Goal: Communication & Community: Participate in discussion

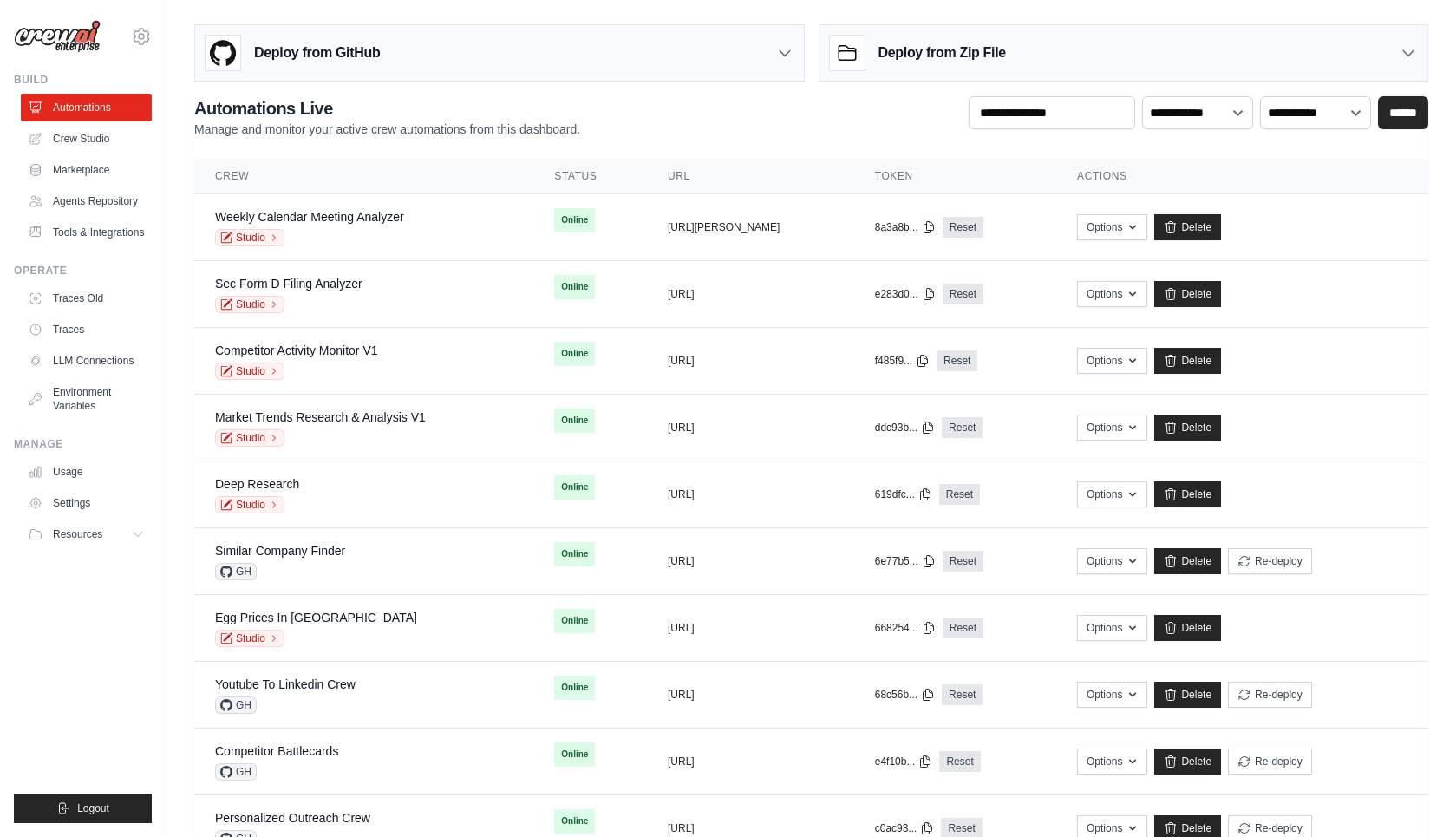
click at [167, 238] on div "**********" at bounding box center [811, 606] width 1290 height 1178
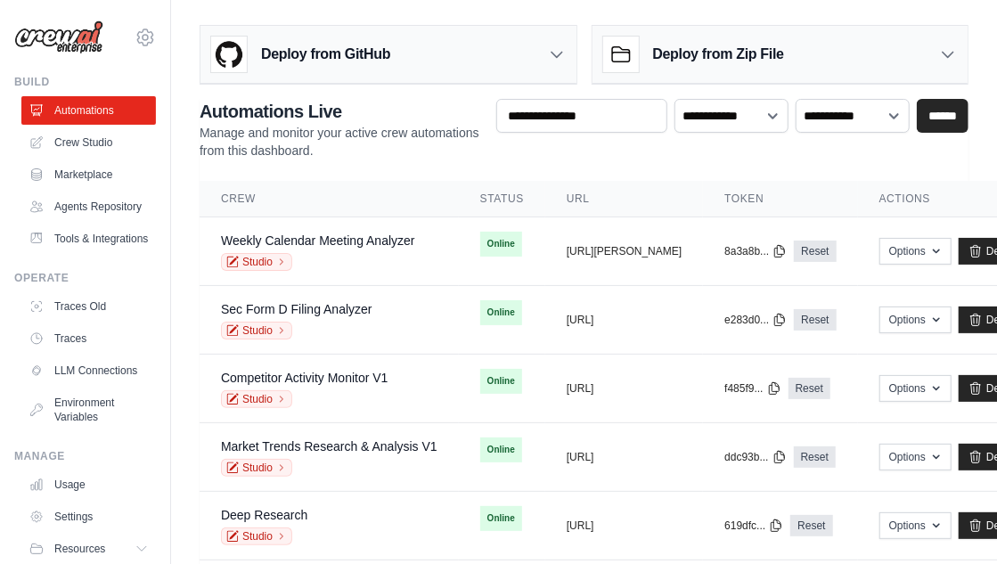
click at [570, 50] on div "Deploy from GitHub" at bounding box center [389, 55] width 376 height 58
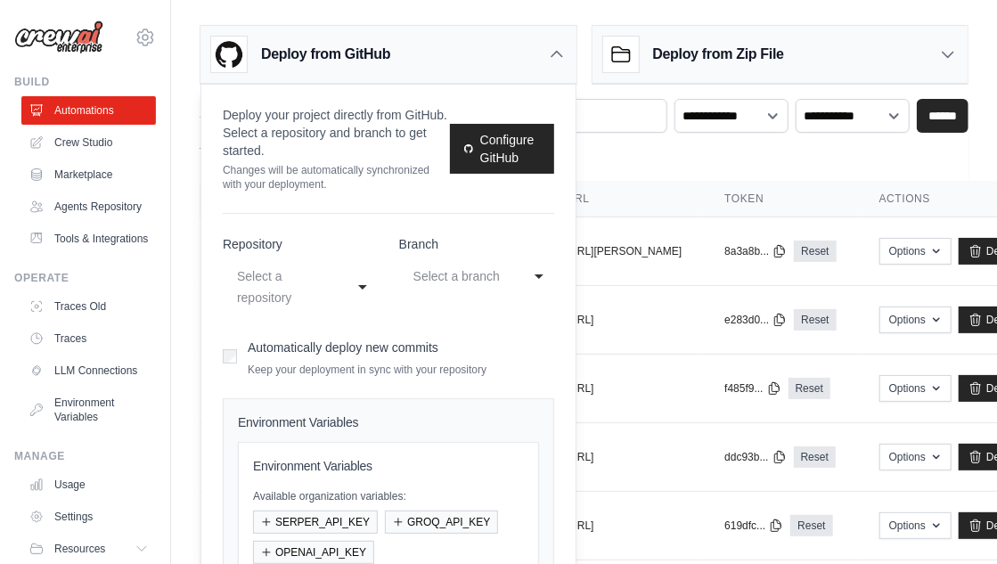
click at [560, 54] on icon at bounding box center [557, 54] width 11 height 5
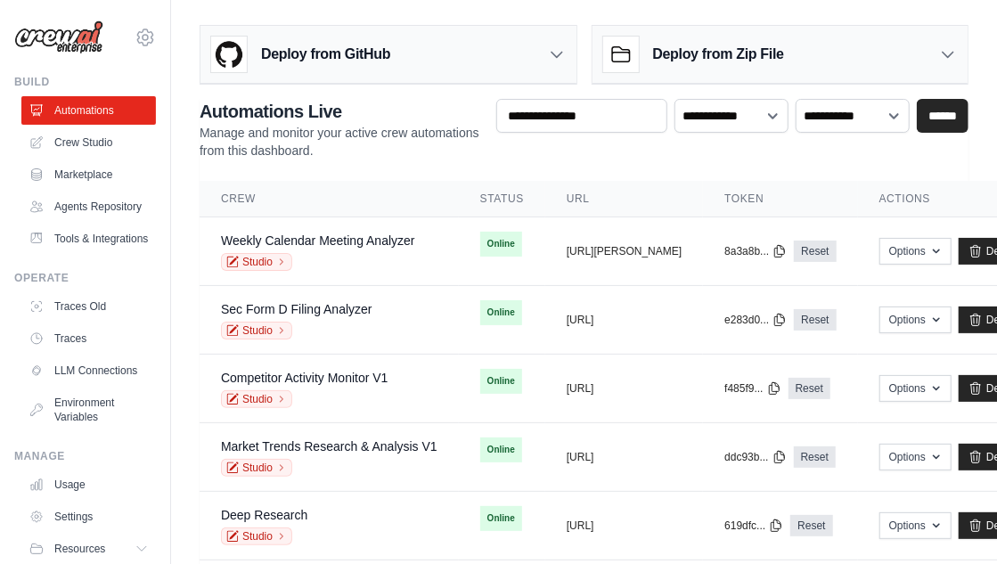
click at [736, 54] on h3 "Deploy from Zip File" at bounding box center [718, 54] width 131 height 21
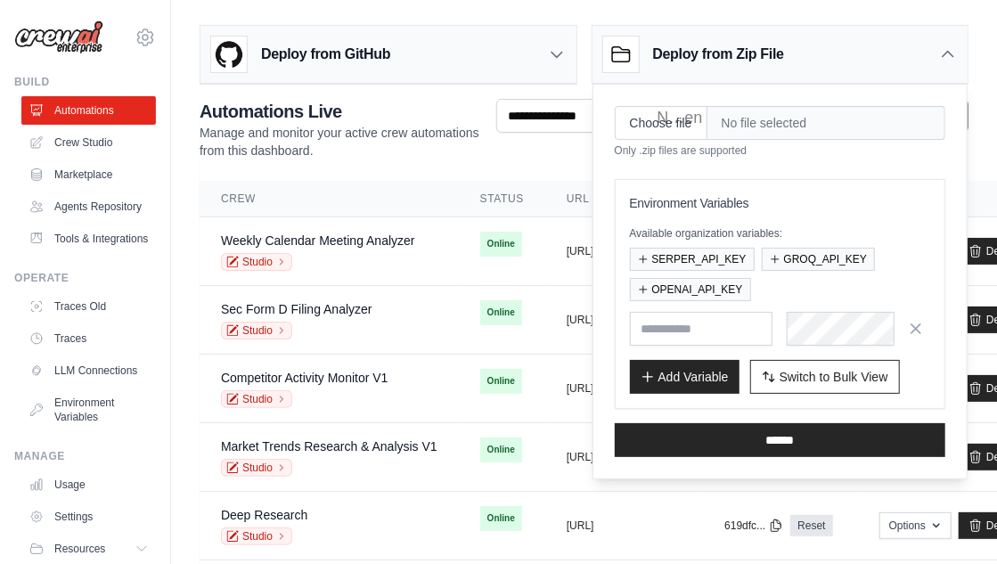
click at [735, 55] on h3 "Deploy from Zip File" at bounding box center [718, 54] width 131 height 21
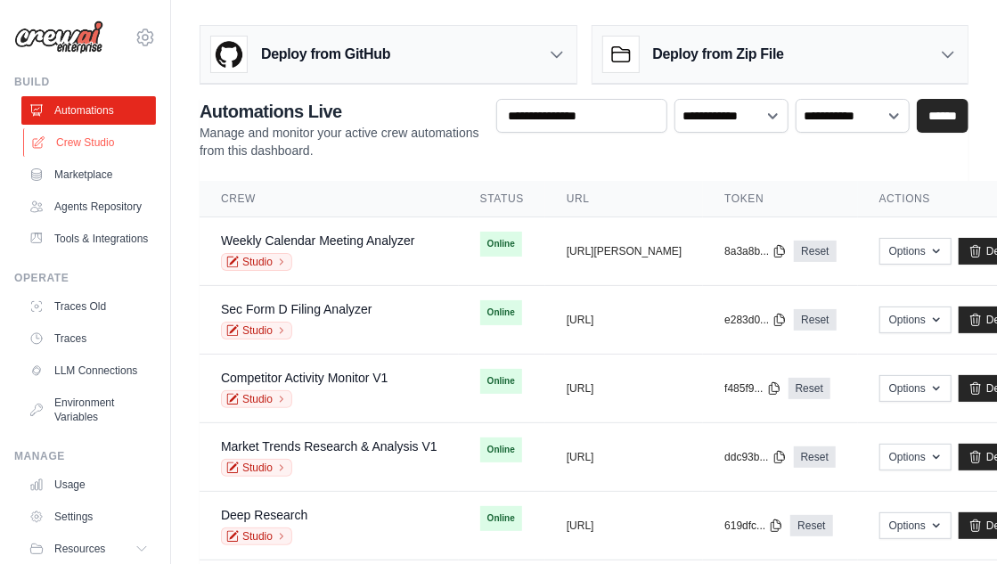
click at [86, 151] on link "Crew Studio" at bounding box center [90, 142] width 135 height 29
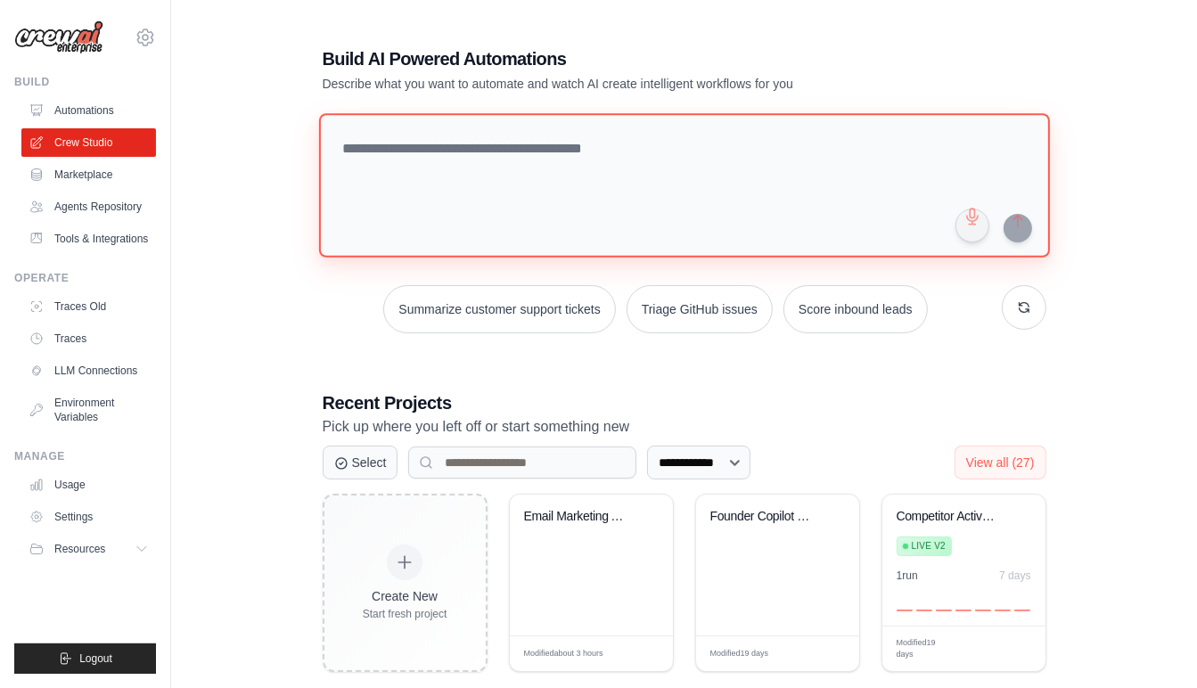
click at [433, 193] on textarea at bounding box center [683, 185] width 731 height 144
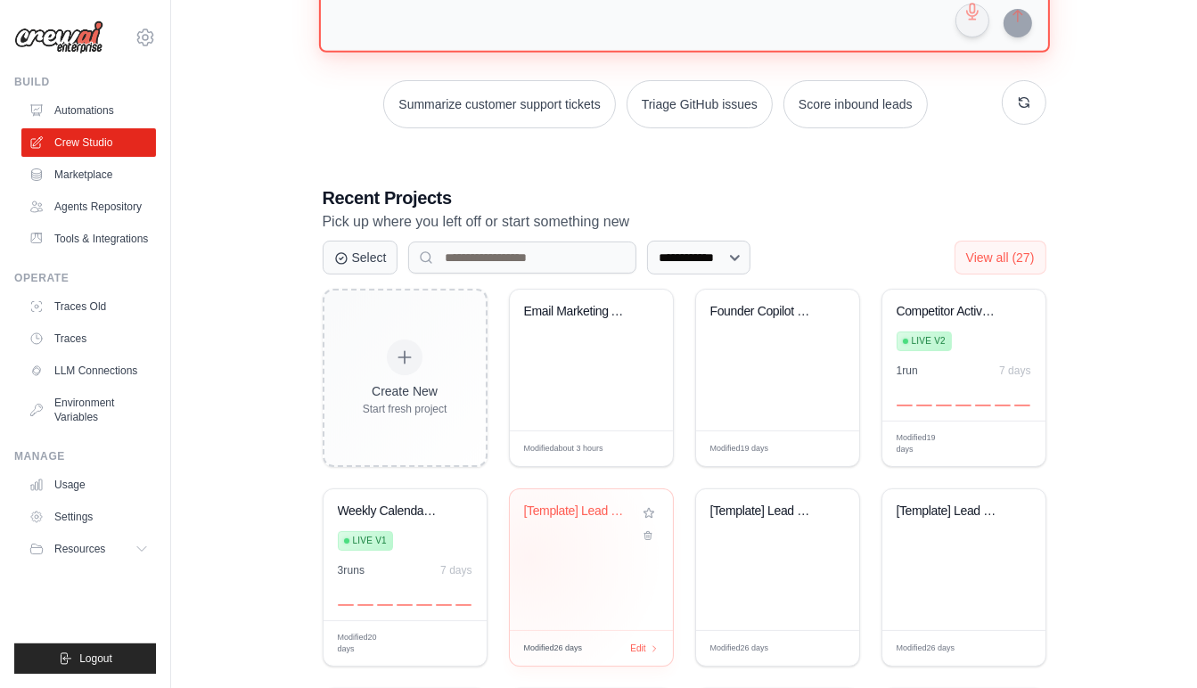
scroll to position [428, 0]
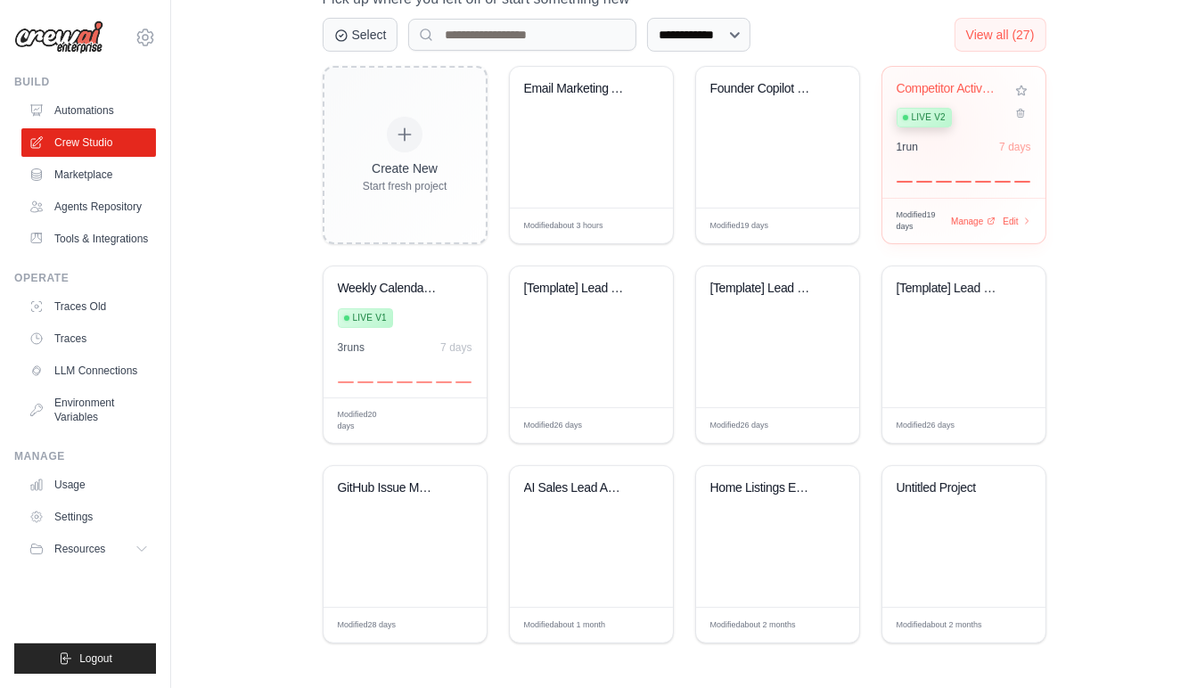
click at [944, 120] on div "Live v2" at bounding box center [924, 118] width 55 height 20
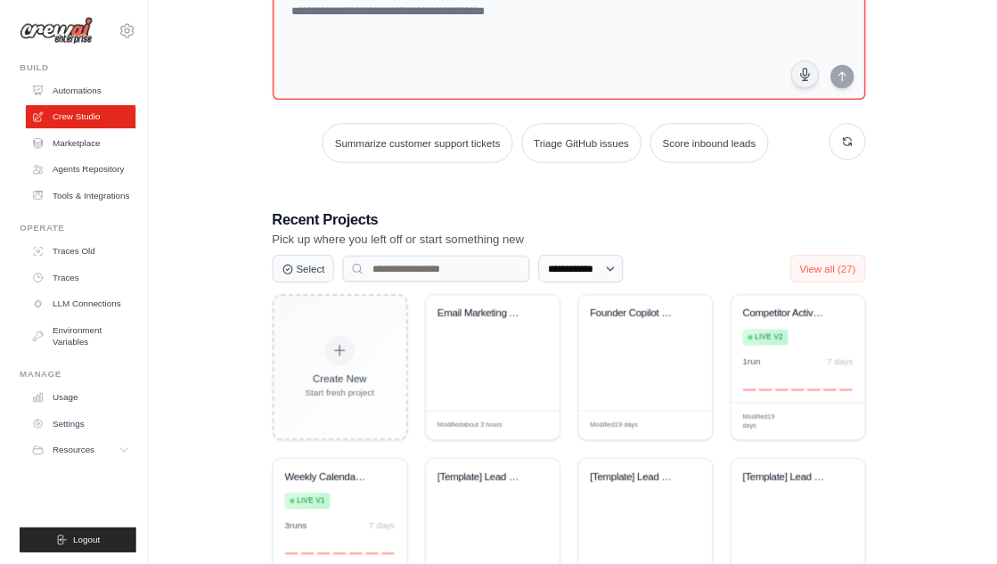
scroll to position [0, 0]
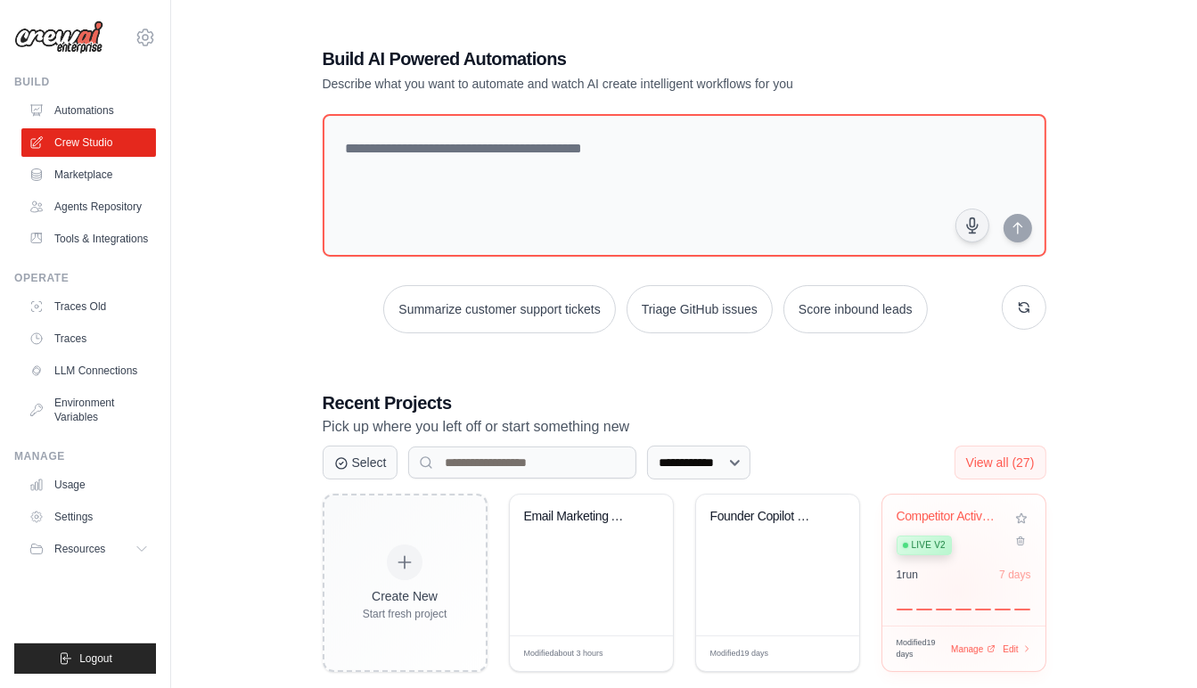
click at [956, 572] on div at bounding box center [964, 599] width 135 height 21
click at [79, 102] on link "Automations" at bounding box center [90, 110] width 135 height 29
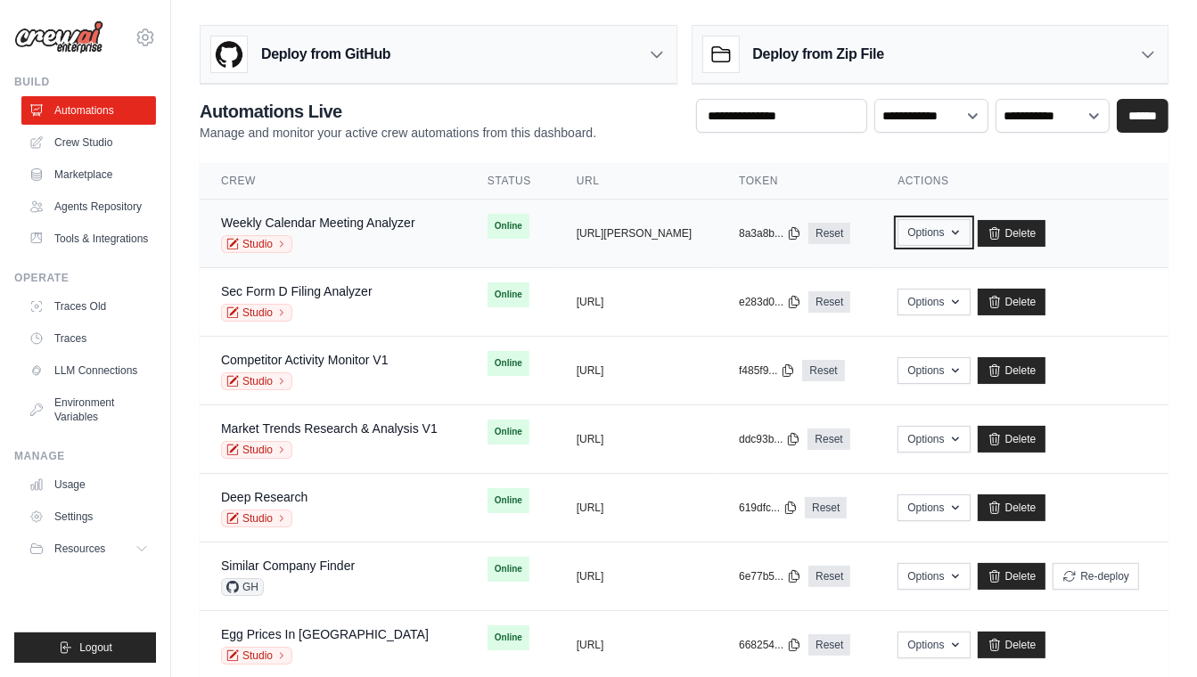
click at [970, 229] on button "Options" at bounding box center [933, 232] width 72 height 27
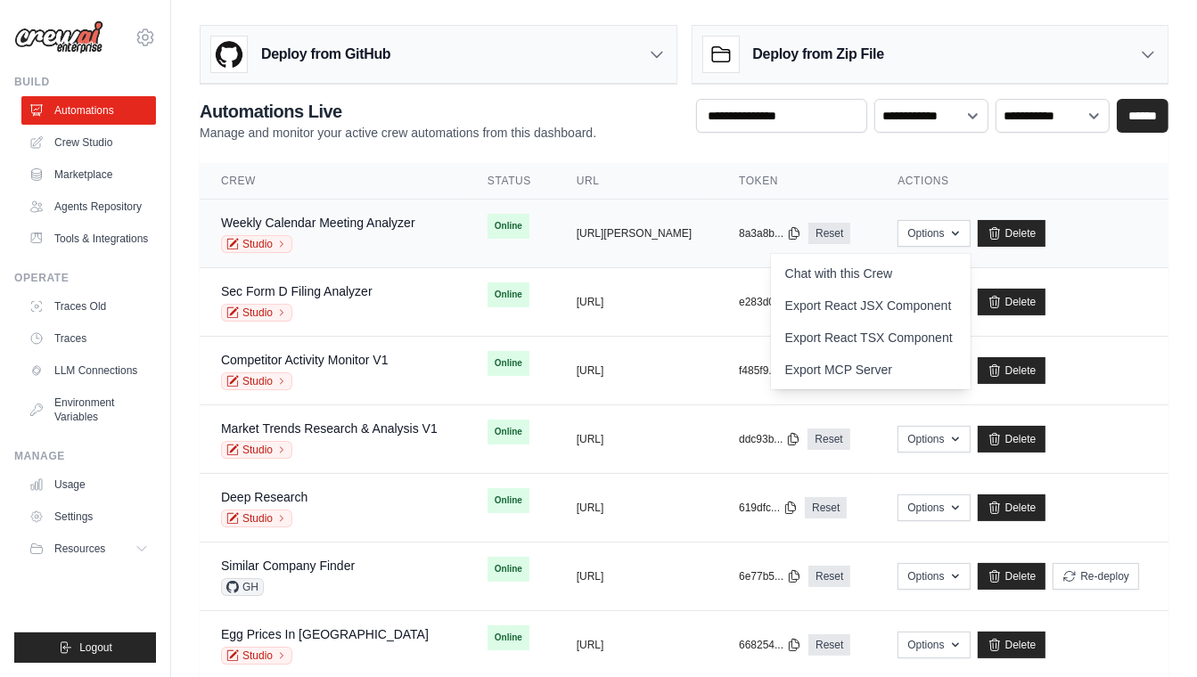
click at [344, 230] on div "Weekly Calendar Meeting Analyzer" at bounding box center [318, 223] width 194 height 18
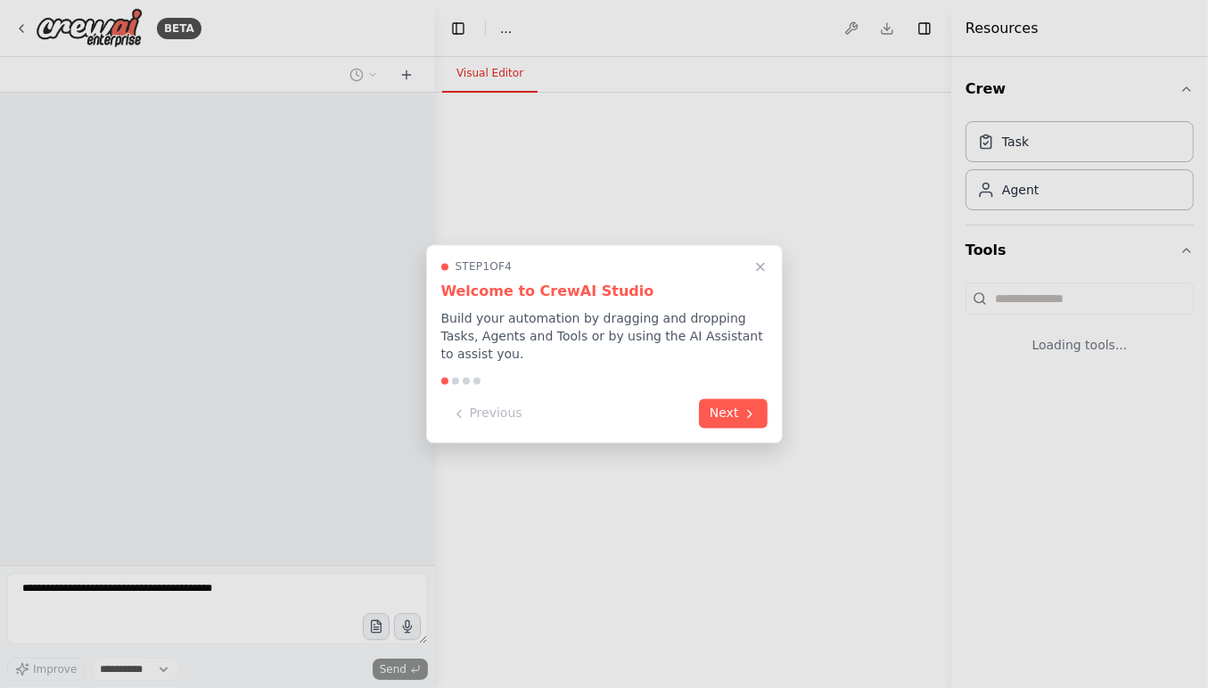
select select "****"
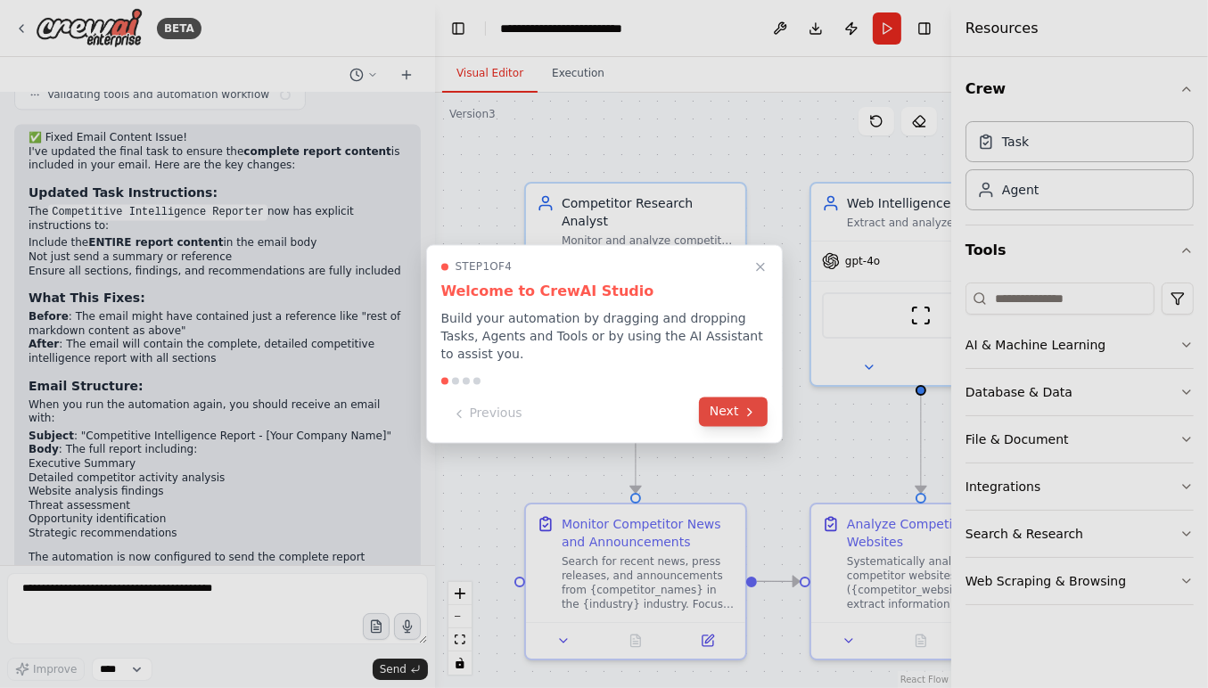
click at [734, 411] on button "Next" at bounding box center [733, 411] width 69 height 29
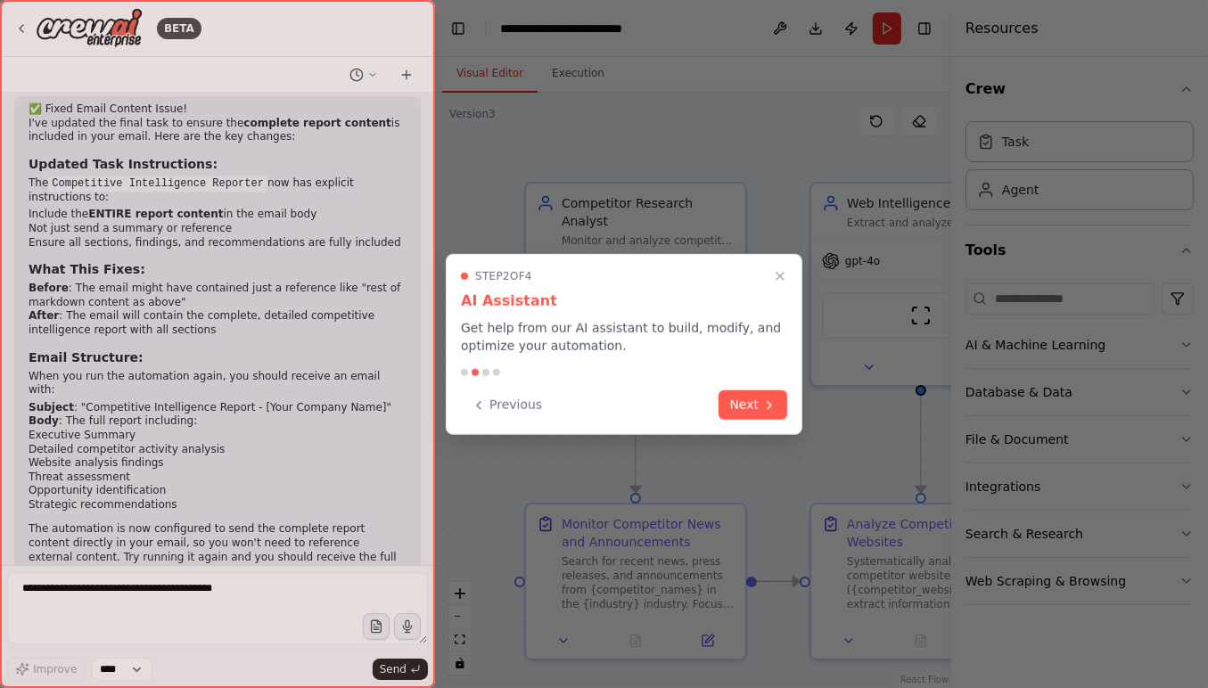
scroll to position [3427, 0]
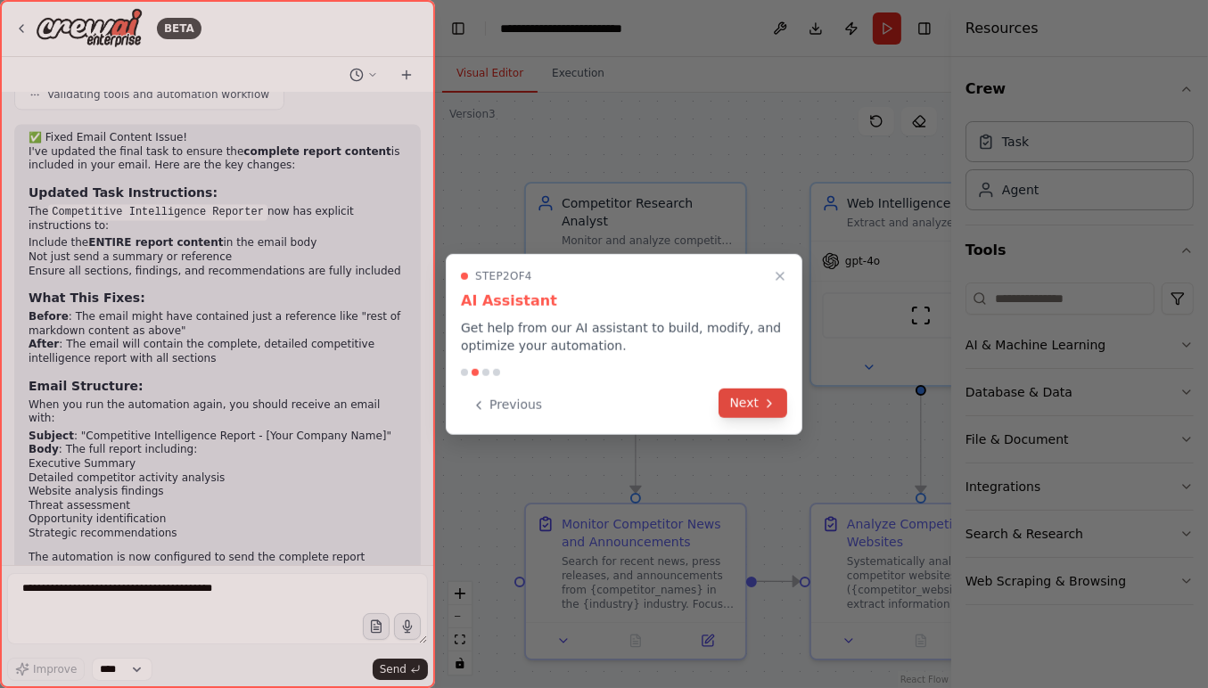
click at [772, 403] on icon at bounding box center [769, 403] width 14 height 14
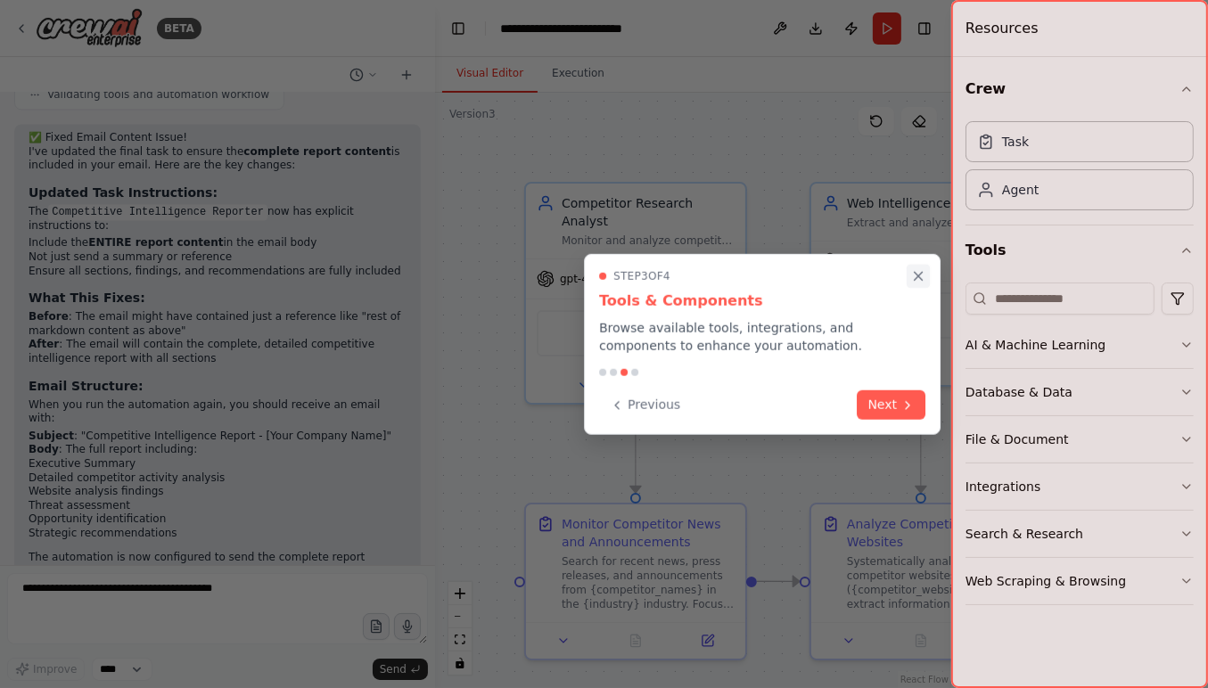
drag, startPoint x: 916, startPoint y: 273, endPoint x: 872, endPoint y: 276, distance: 43.8
click at [916, 272] on icon "Close walkthrough" at bounding box center [918, 276] width 14 height 14
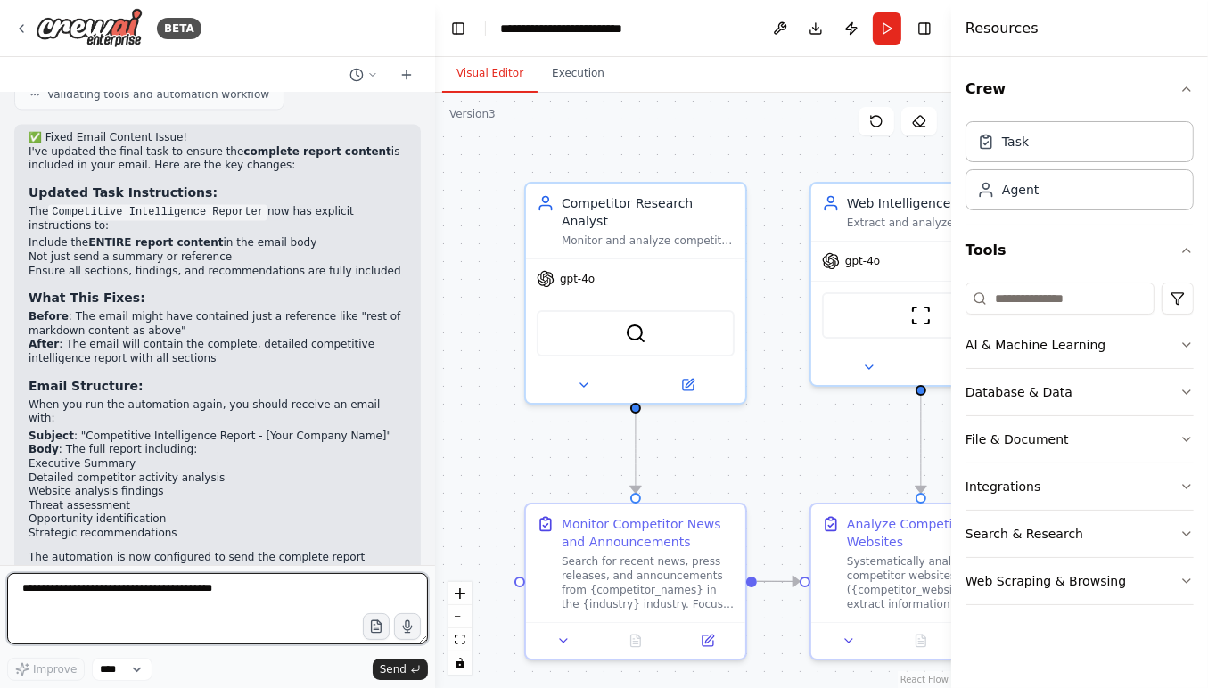
click at [178, 612] on textarea at bounding box center [217, 608] width 421 height 71
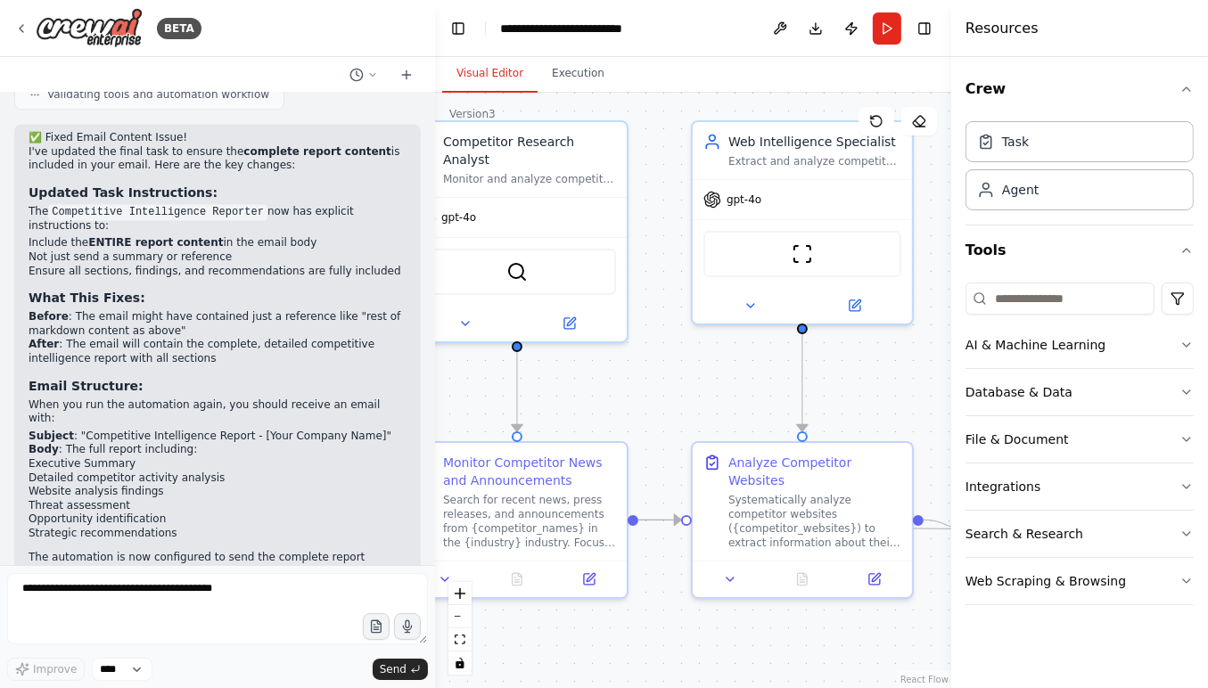
drag, startPoint x: 769, startPoint y: 444, endPoint x: 643, endPoint y: 386, distance: 139.2
click at [642, 385] on div ".deletable-edge-delete-btn { width: 20px; height: 20px; border: 0px solid #ffff…" at bounding box center [693, 390] width 516 height 595
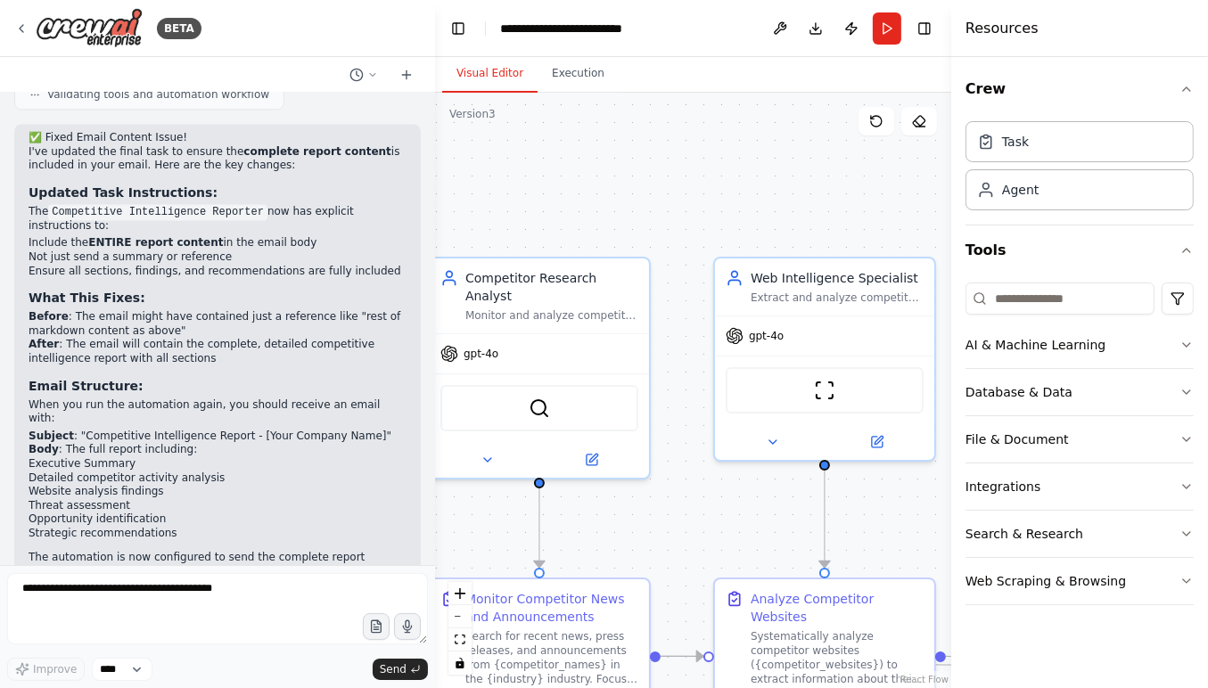
drag, startPoint x: 749, startPoint y: 361, endPoint x: 768, endPoint y: 483, distance: 123.7
click at [780, 492] on div ".deletable-edge-delete-btn { width: 20px; height: 20px; border: 0px solid #ffff…" at bounding box center [693, 390] width 516 height 595
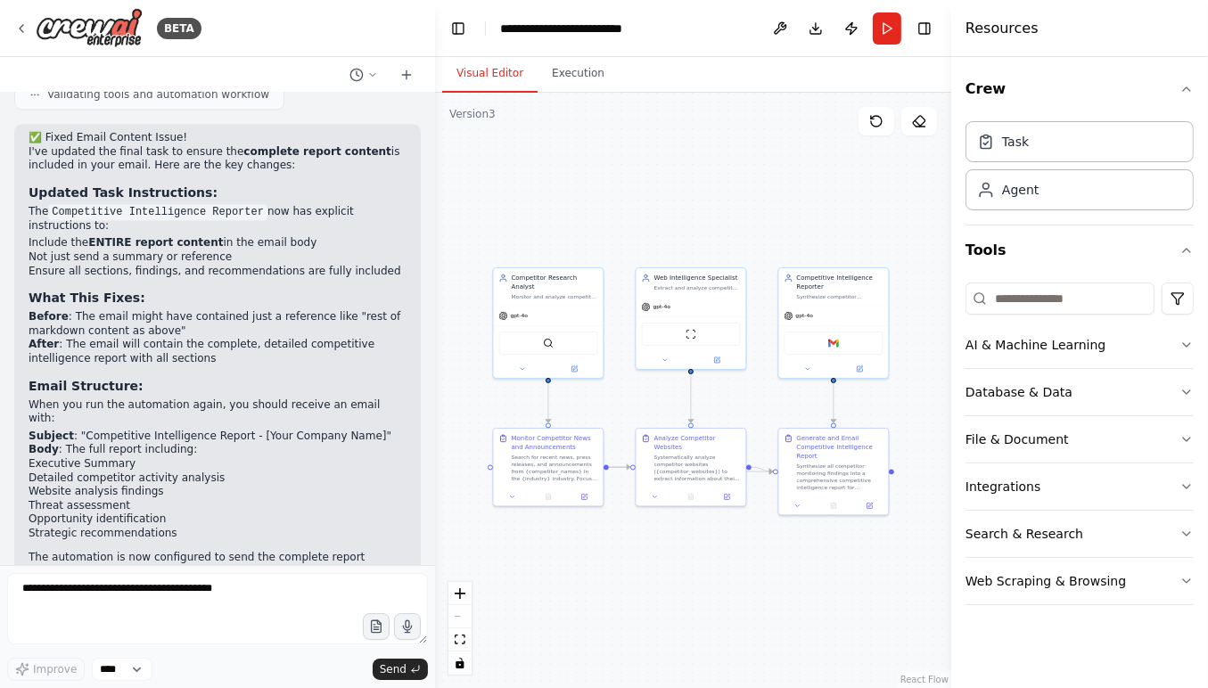
drag, startPoint x: 684, startPoint y: 453, endPoint x: 639, endPoint y: 381, distance: 84.6
click at [639, 381] on div ".deletable-edge-delete-btn { width: 20px; height: 20px; border: 0px solid #ffff…" at bounding box center [693, 390] width 516 height 595
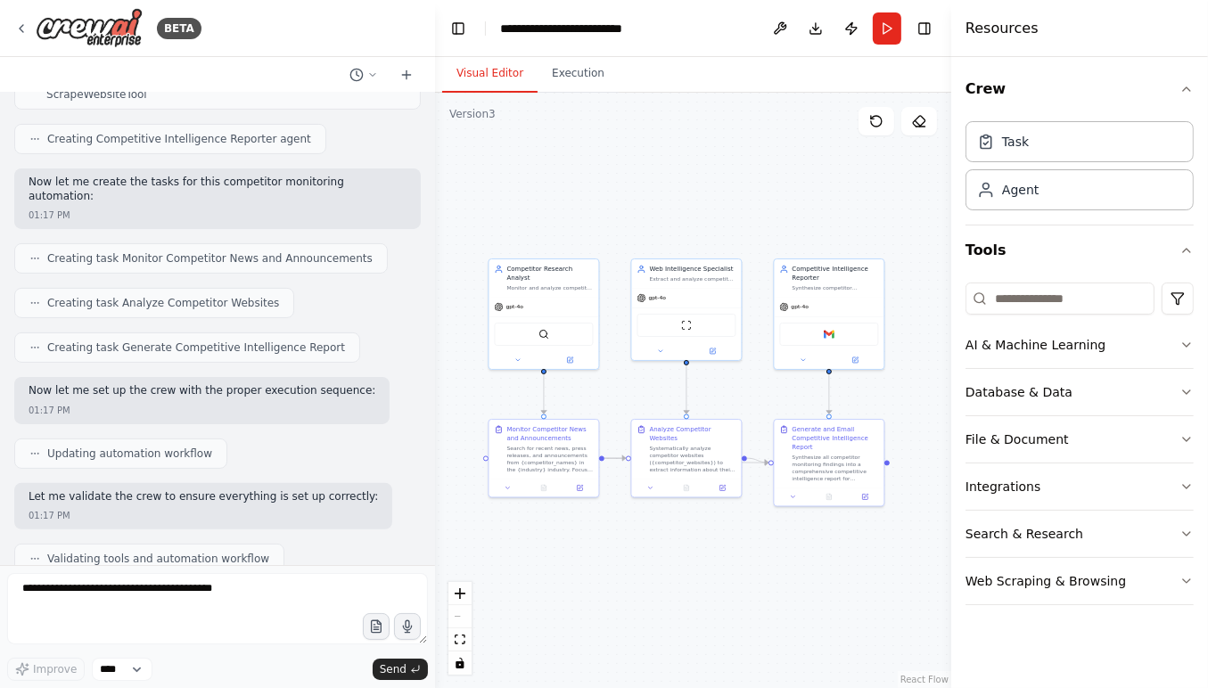
scroll to position [398, 0]
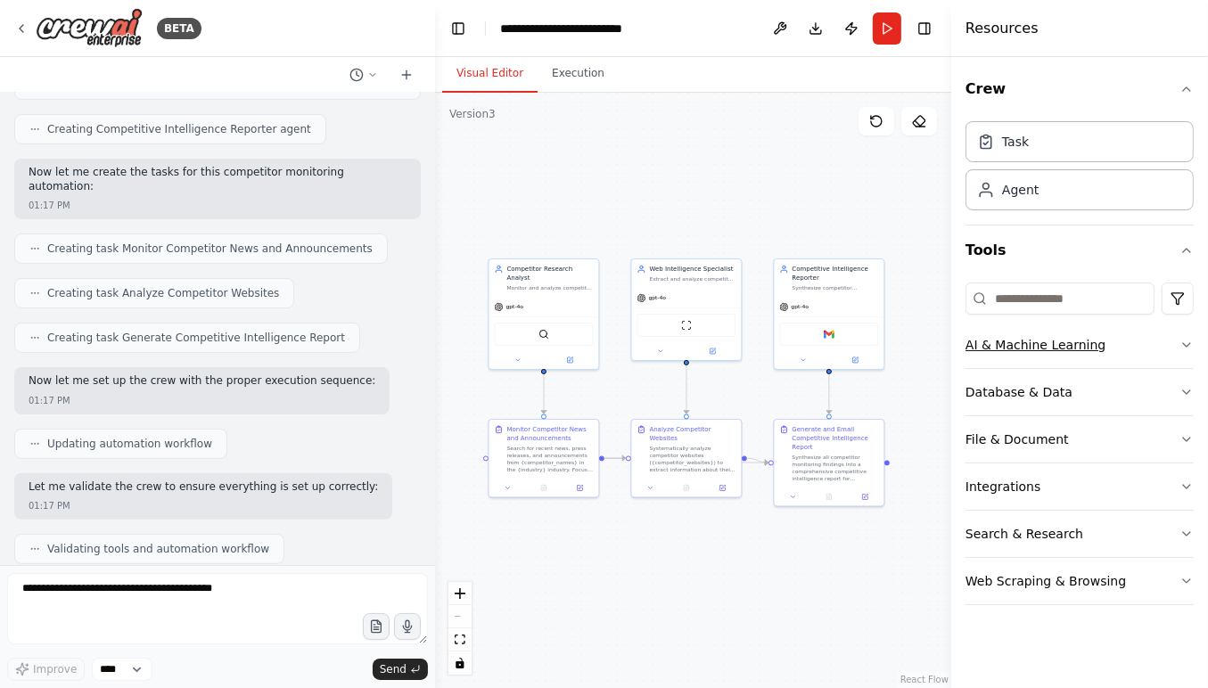
click at [1053, 349] on div "AI & Machine Learning" at bounding box center [1035, 345] width 140 height 18
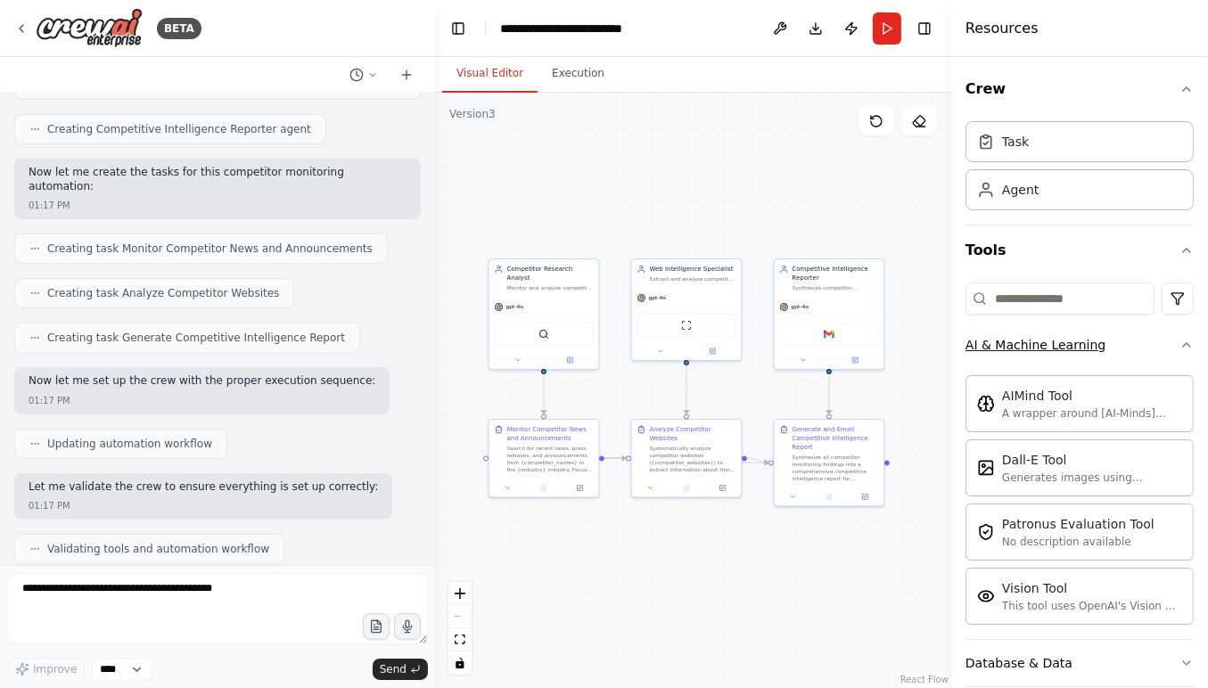
click at [1053, 349] on div "AI & Machine Learning" at bounding box center [1035, 345] width 140 height 18
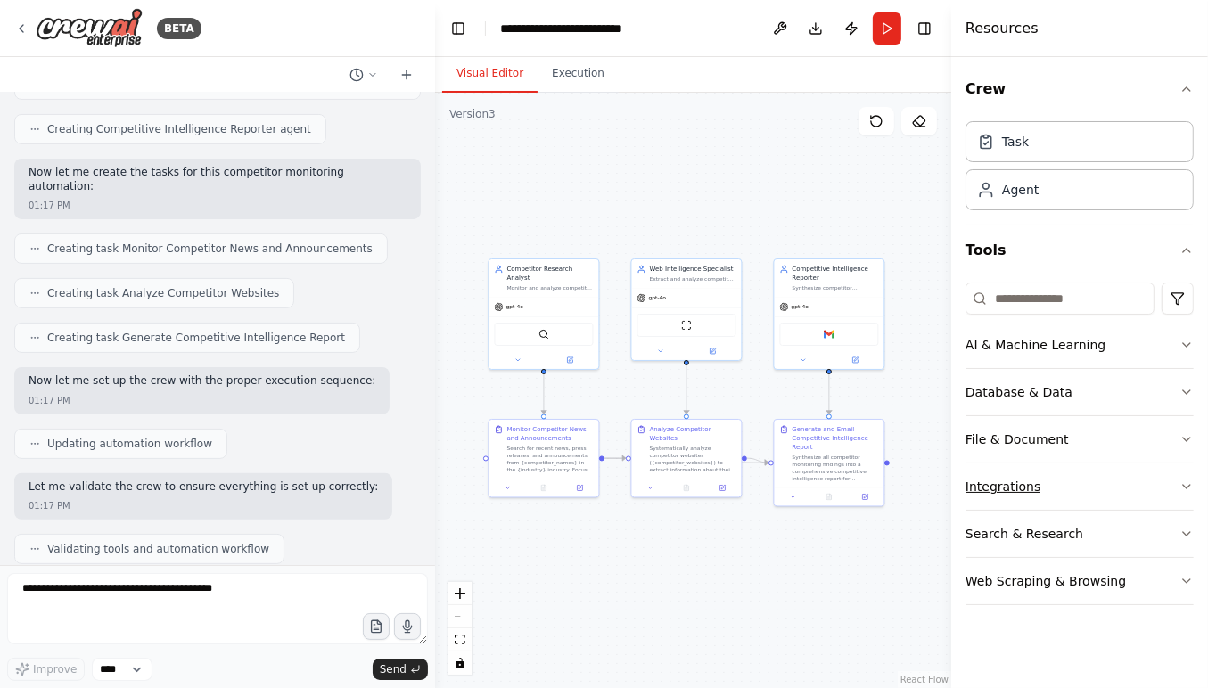
click at [998, 490] on div "Integrations" at bounding box center [1002, 487] width 75 height 18
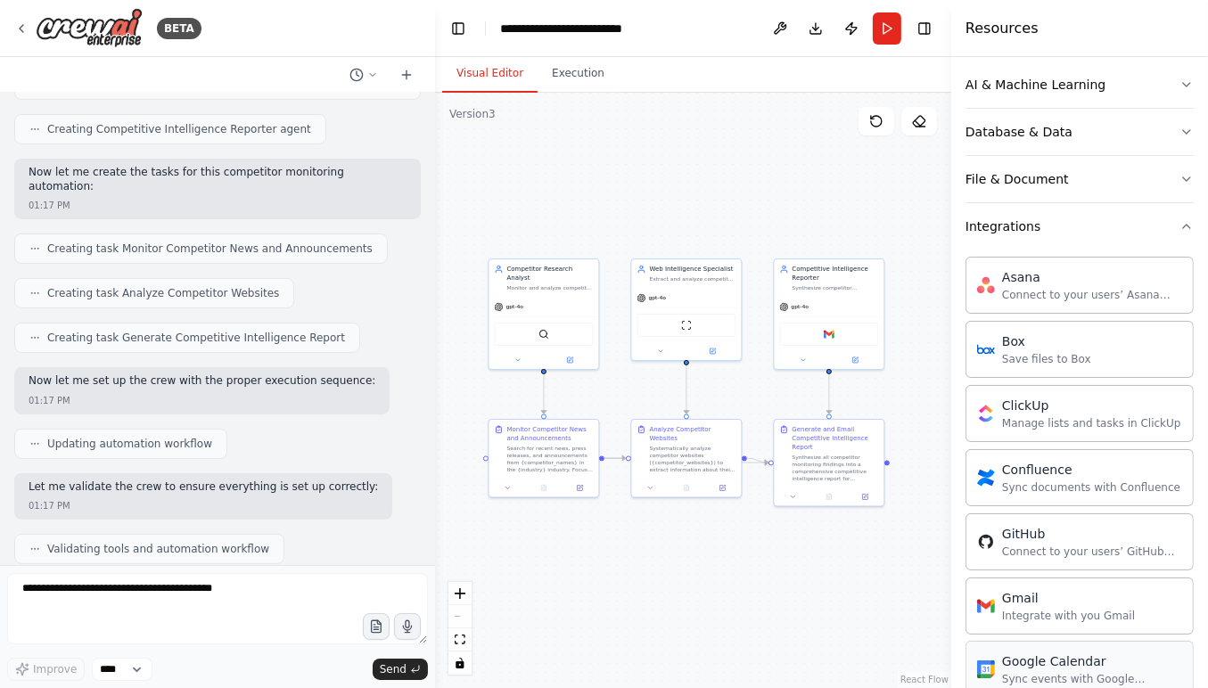
scroll to position [474, 0]
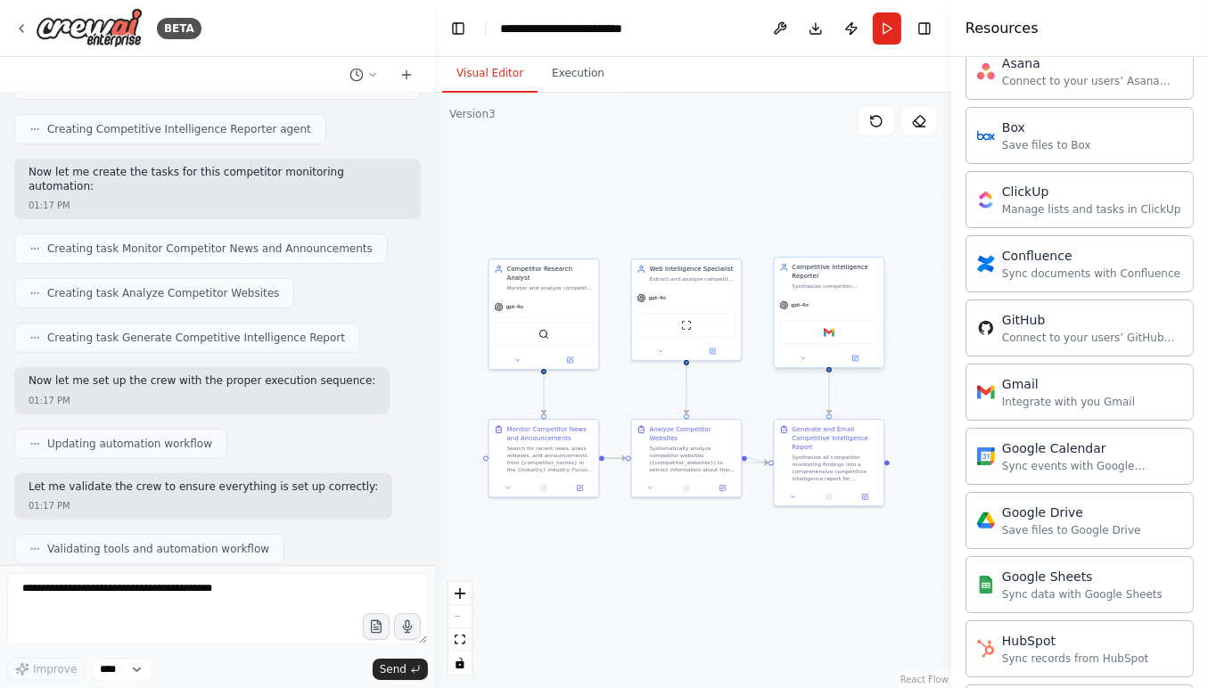
click at [842, 339] on div "Gmail" at bounding box center [829, 332] width 99 height 23
click at [845, 332] on div "Gmail" at bounding box center [829, 332] width 99 height 23
click at [823, 336] on img at bounding box center [828, 332] width 11 height 11
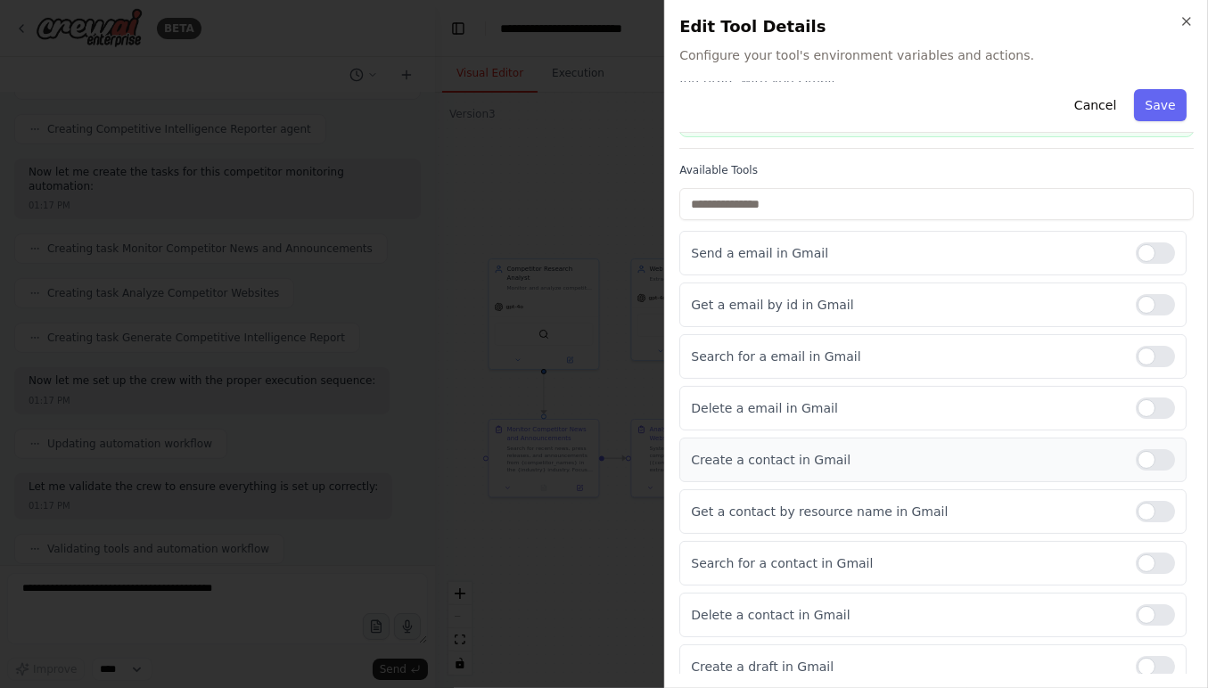
scroll to position [108, 0]
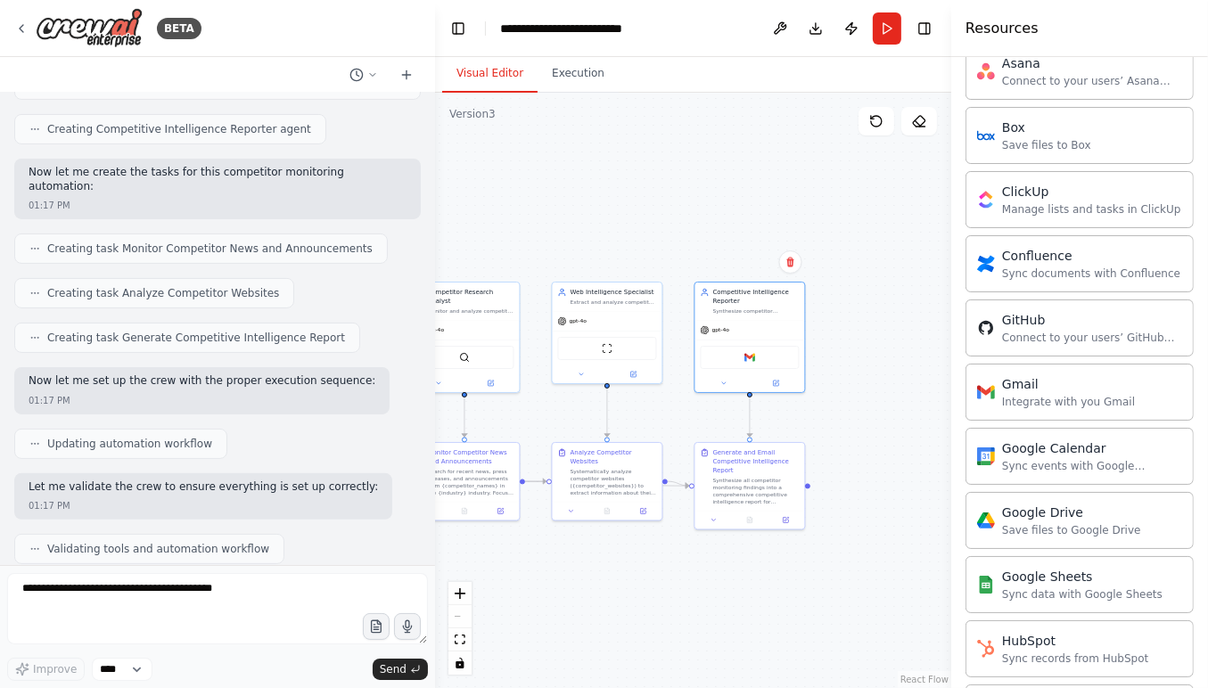
drag, startPoint x: 889, startPoint y: 401, endPoint x: 791, endPoint y: 428, distance: 100.8
click at [789, 432] on div ".deletable-edge-delete-btn { width: 20px; height: 20px; border: 0px solid #ffff…" at bounding box center [693, 390] width 516 height 595
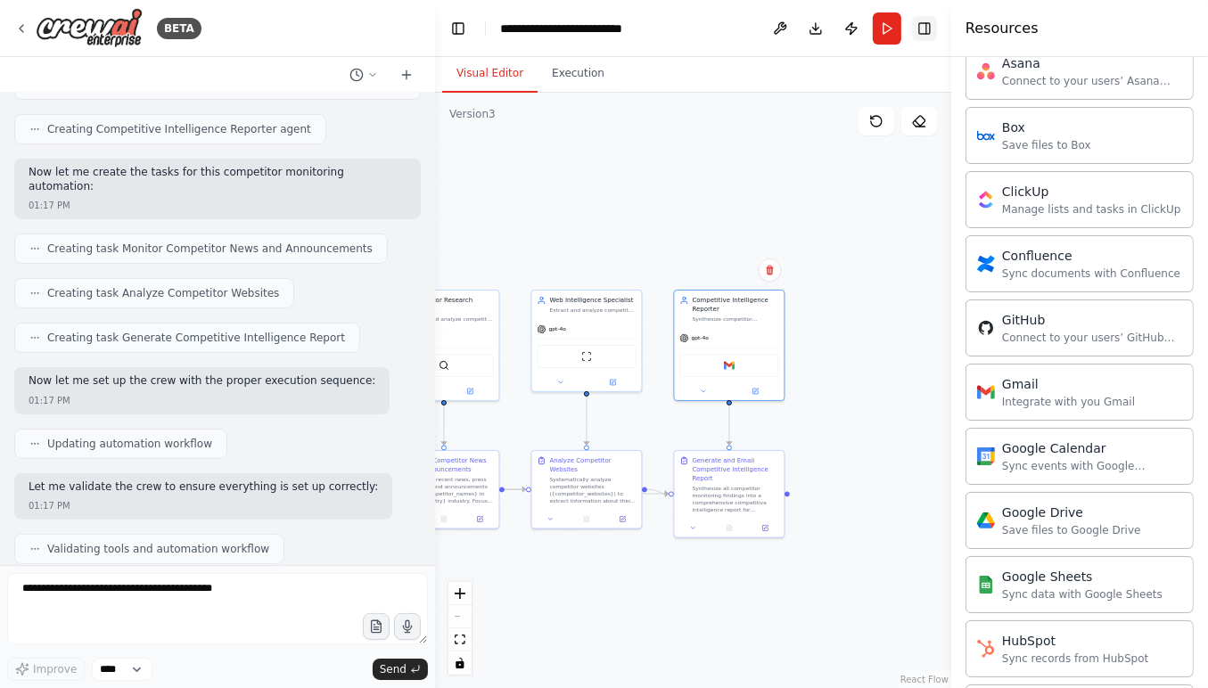
click at [923, 26] on button "Toggle Right Sidebar" at bounding box center [924, 28] width 25 height 25
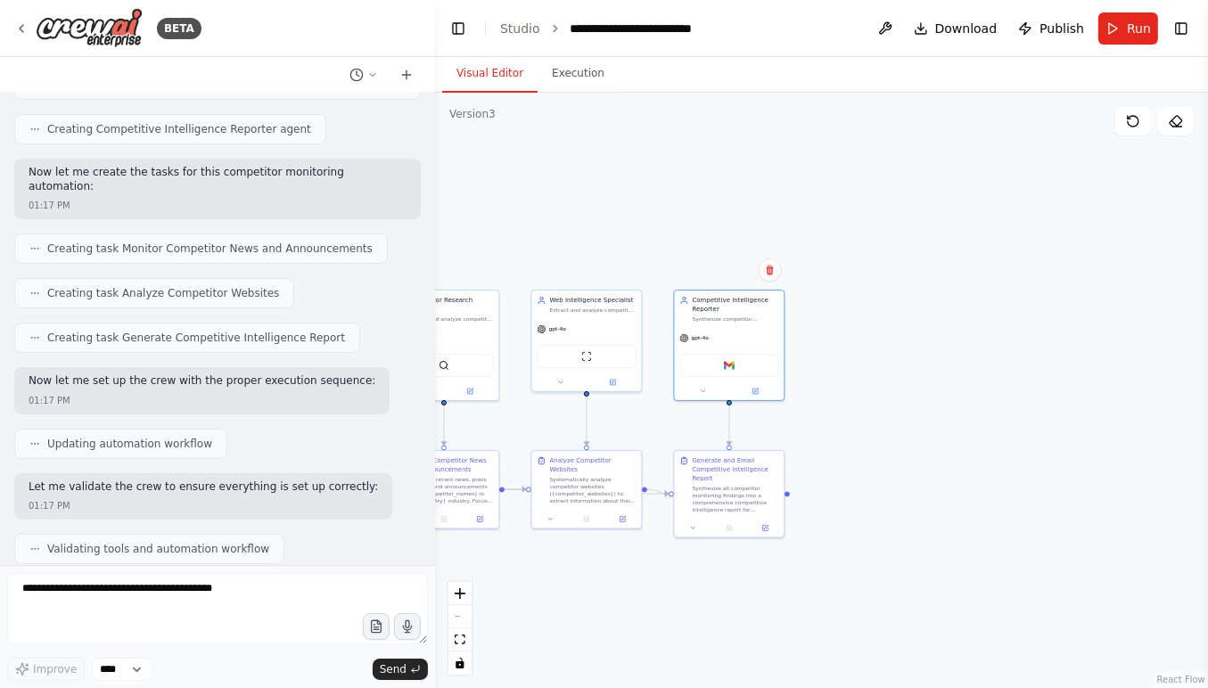
click at [950, 301] on div ".deletable-edge-delete-btn { width: 20px; height: 20px; border: 0px solid #ffff…" at bounding box center [821, 390] width 773 height 595
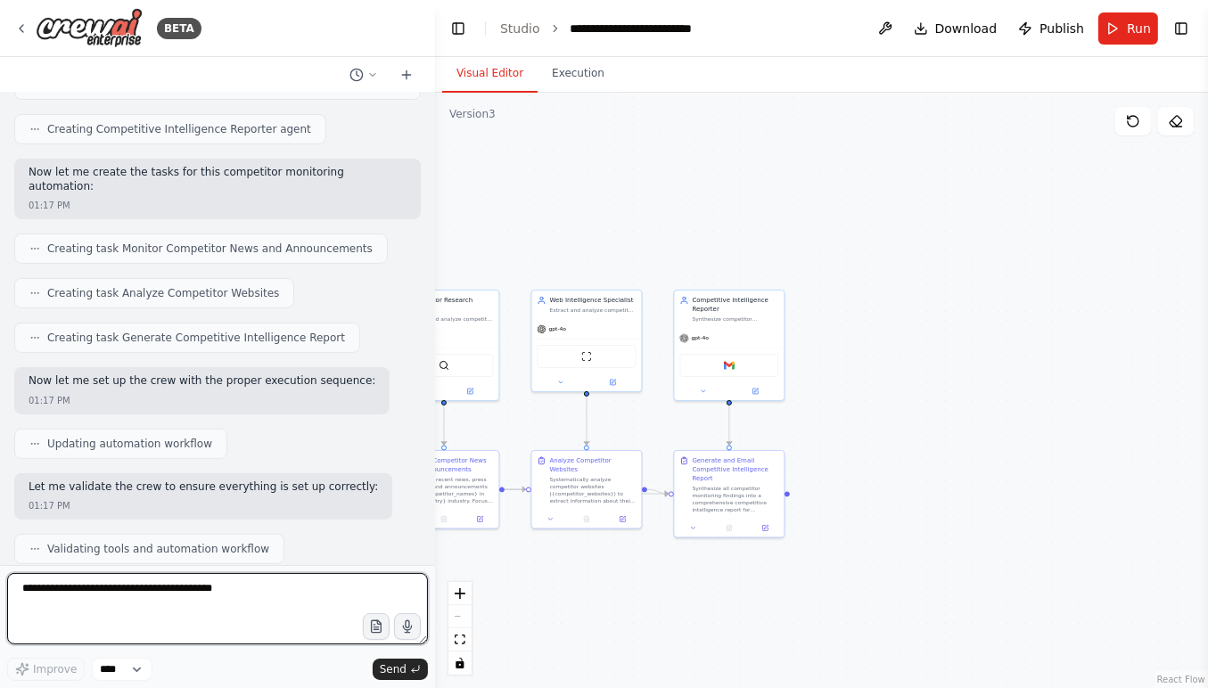
click at [166, 622] on textarea at bounding box center [217, 608] width 421 height 71
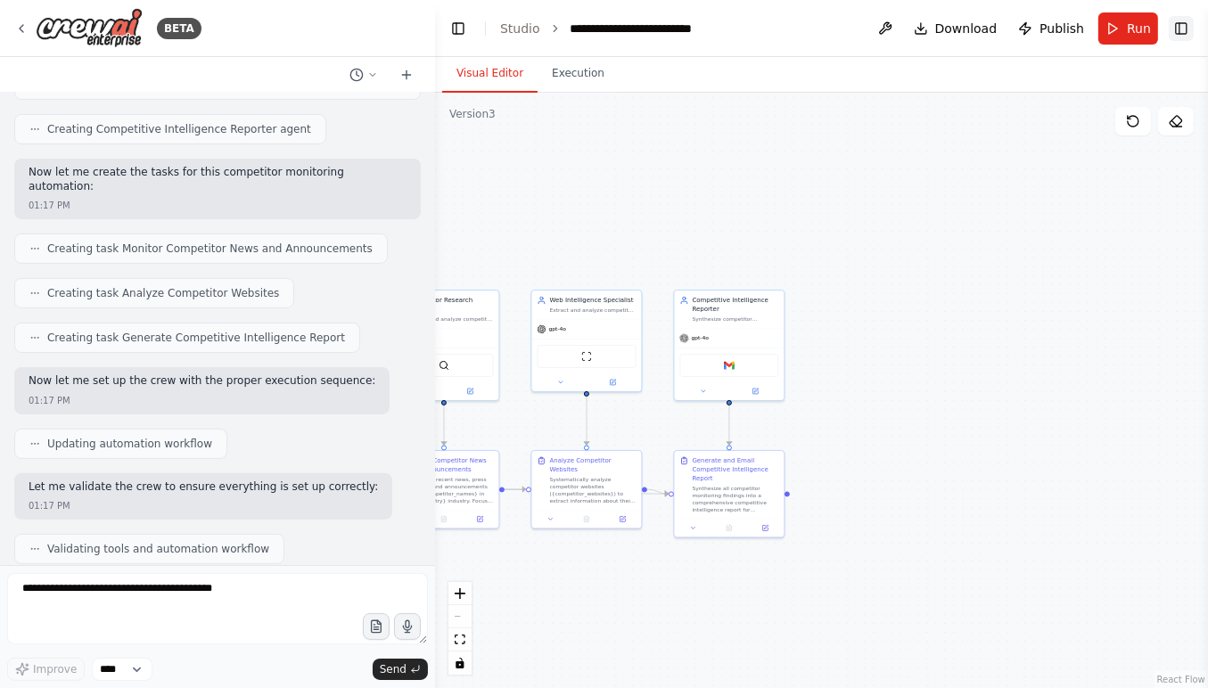
click at [1173, 18] on button "Toggle Right Sidebar" at bounding box center [1180, 28] width 25 height 25
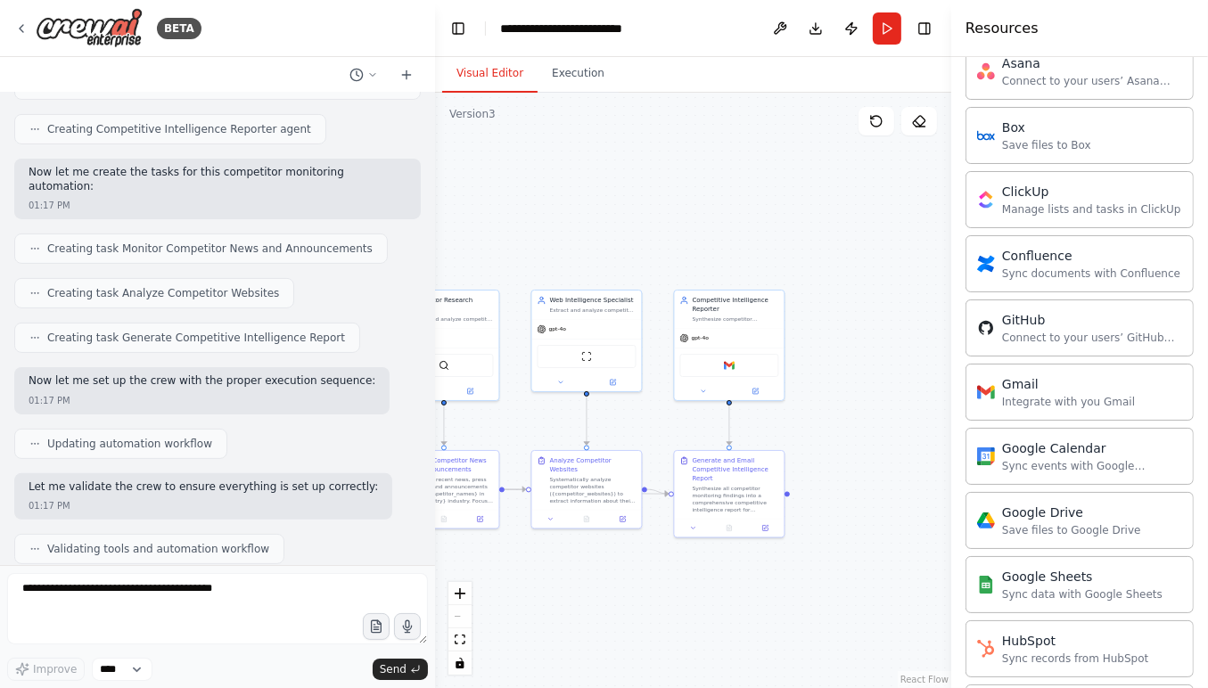
scroll to position [0, 0]
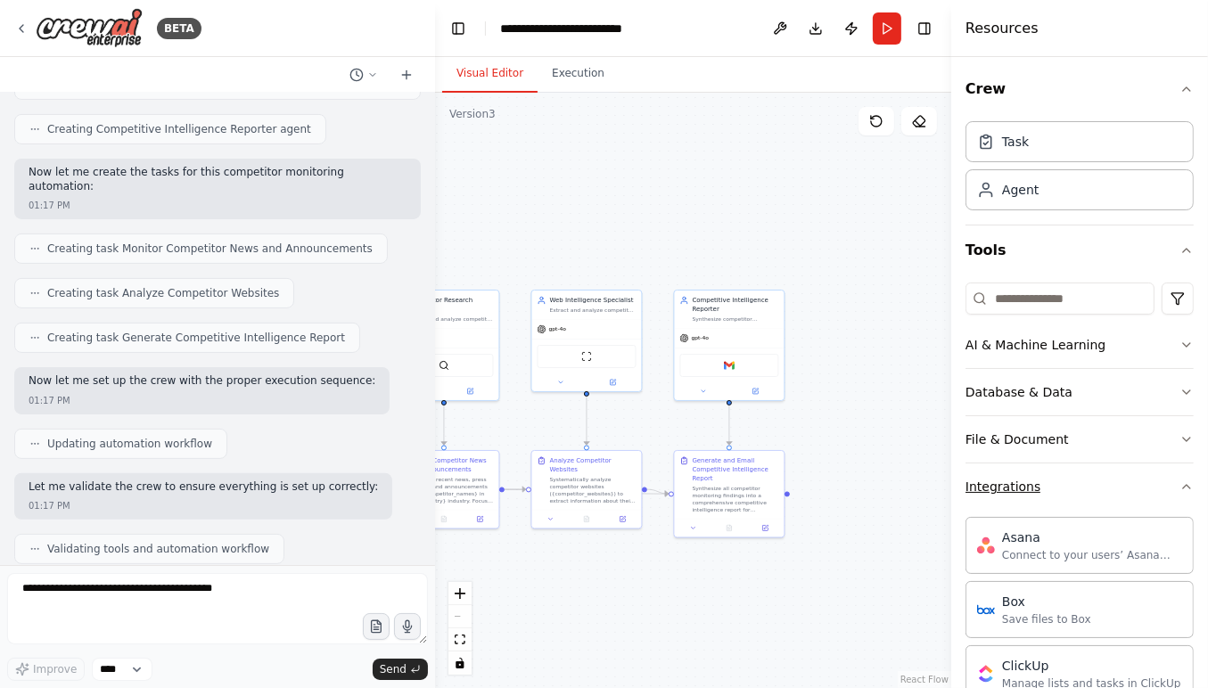
click at [1037, 497] on button "Integrations" at bounding box center [1079, 486] width 228 height 46
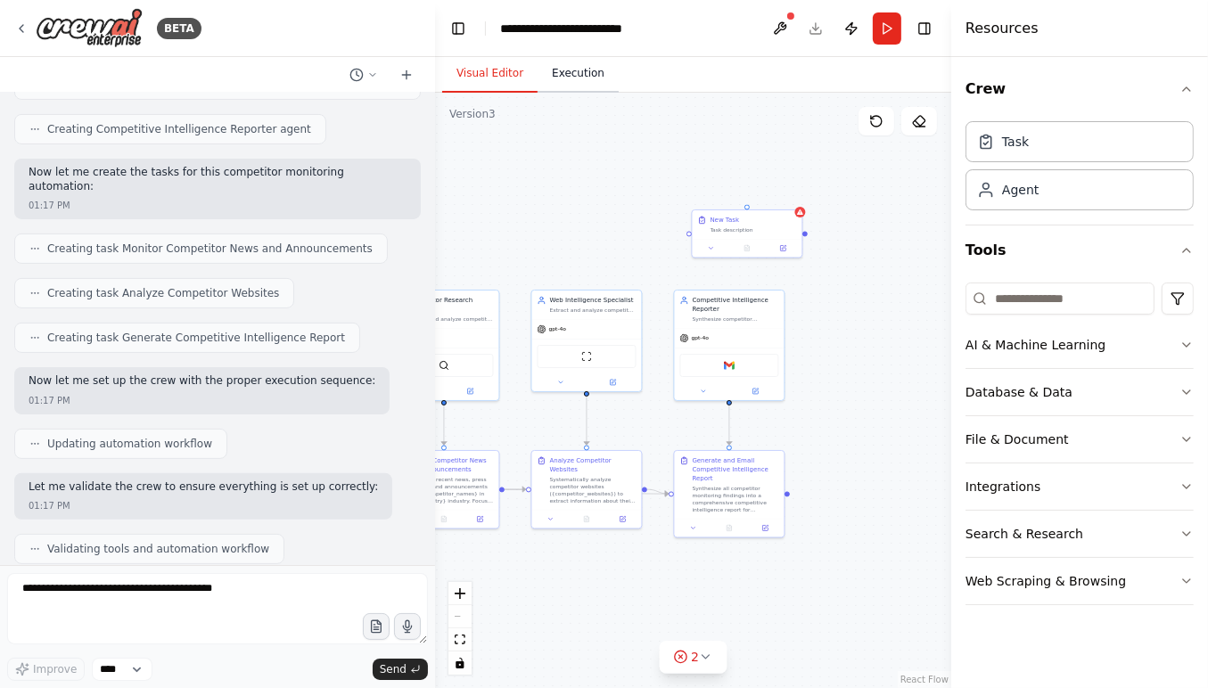
click at [567, 86] on button "Execution" at bounding box center [577, 73] width 81 height 37
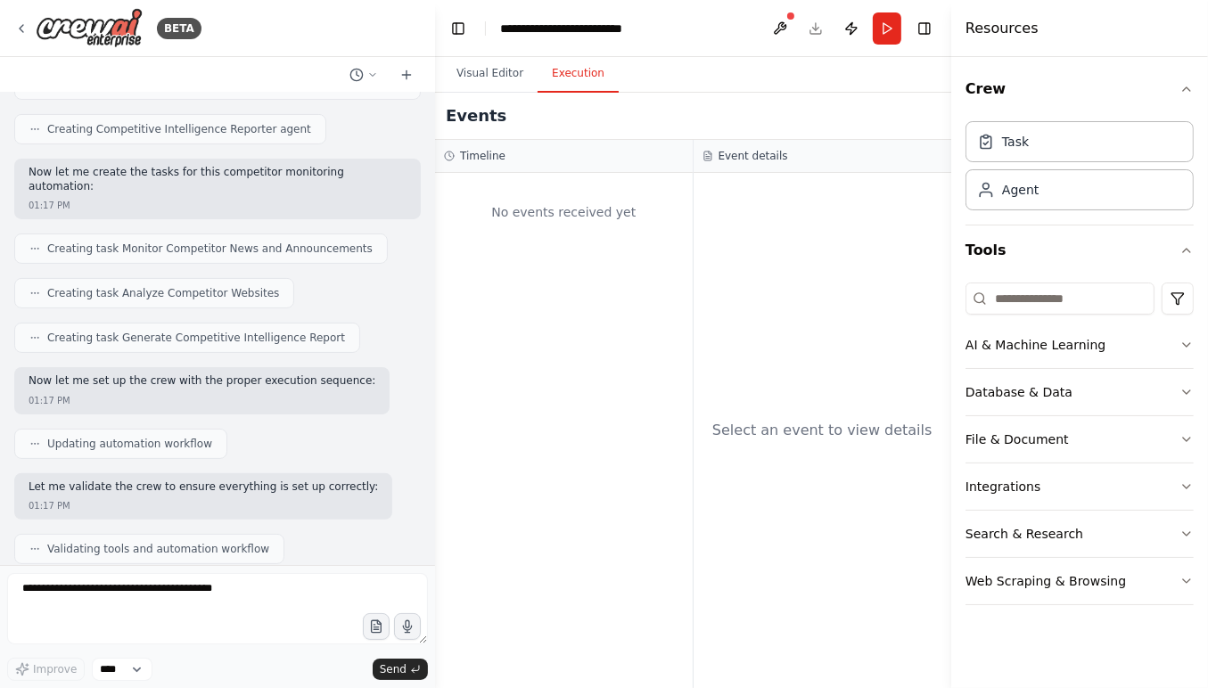
click at [750, 156] on h3 "Event details" at bounding box center [753, 156] width 70 height 14
drag, startPoint x: 470, startPoint y: 168, endPoint x: 486, endPoint y: 165, distance: 16.3
click at [477, 167] on div "Timeline" at bounding box center [564, 156] width 258 height 33
click at [784, 30] on button at bounding box center [780, 28] width 29 height 32
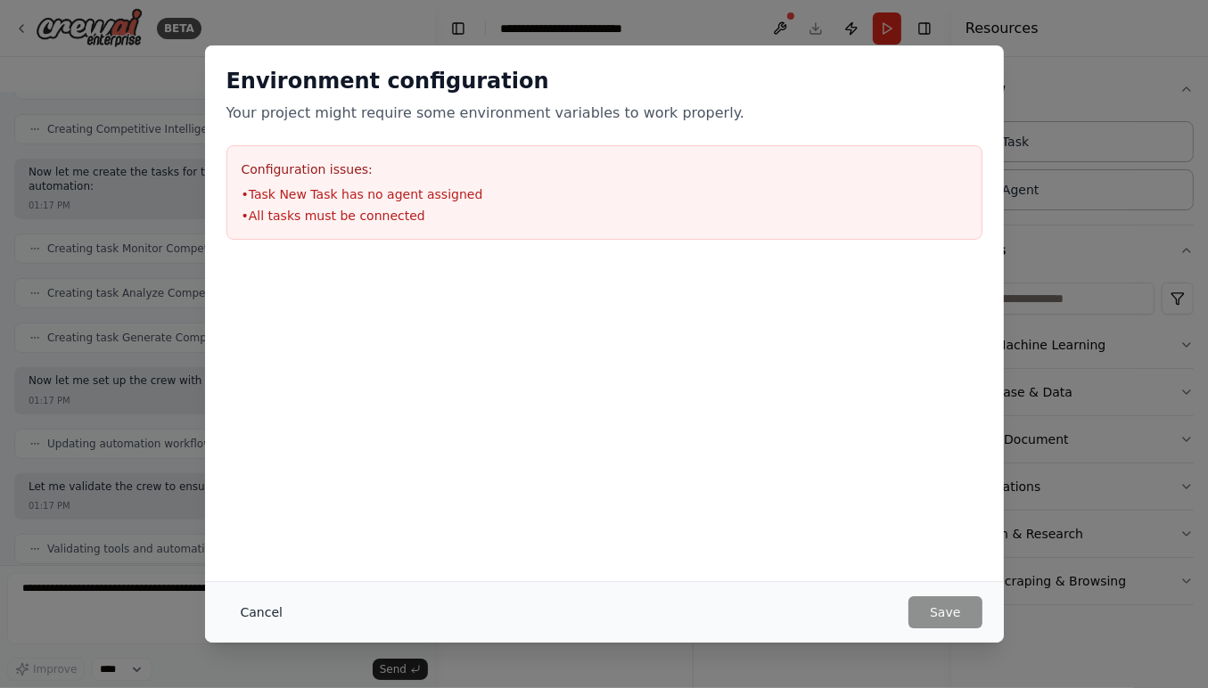
click at [260, 615] on button "Cancel" at bounding box center [261, 612] width 70 height 32
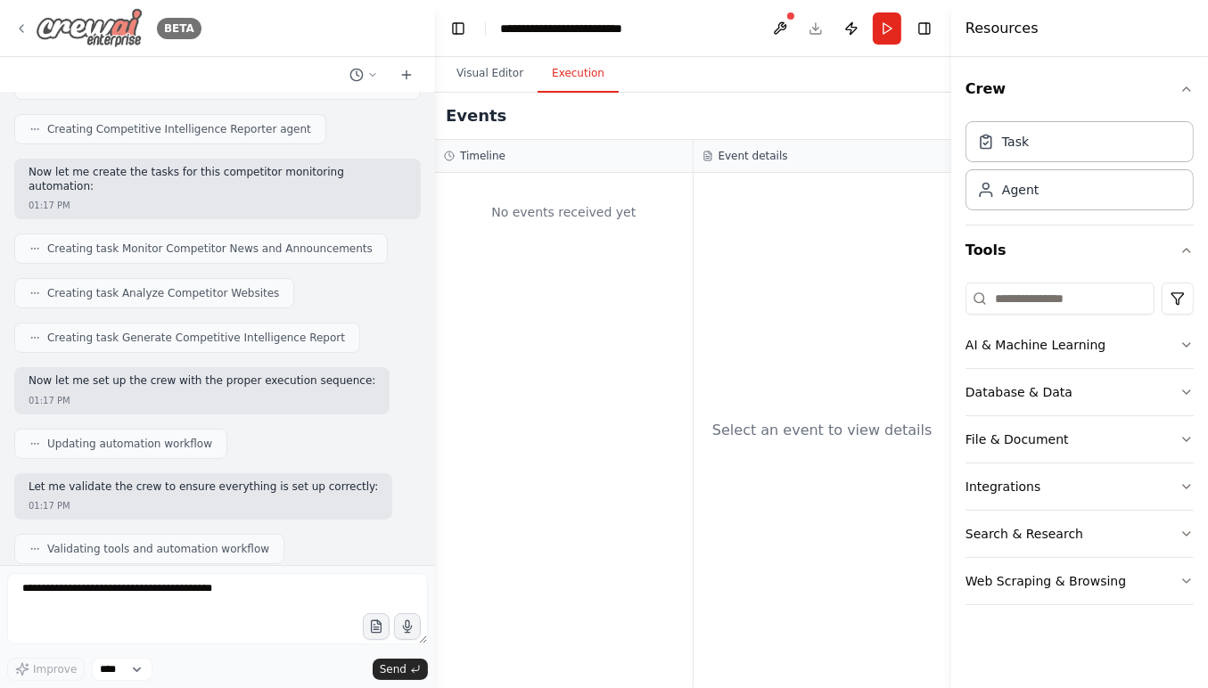
click at [26, 29] on icon at bounding box center [21, 28] width 14 height 14
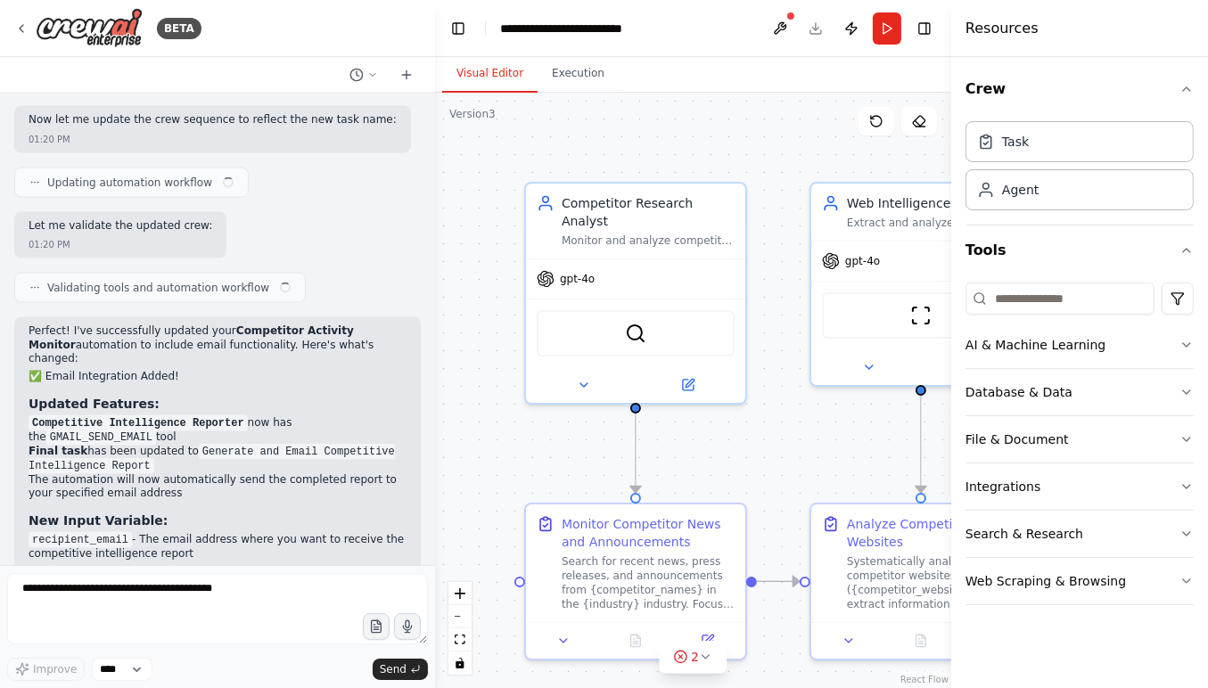
scroll to position [2320, 0]
click at [819, 31] on header "**********" at bounding box center [693, 28] width 516 height 57
click at [921, 28] on button "Toggle Right Sidebar" at bounding box center [924, 28] width 25 height 25
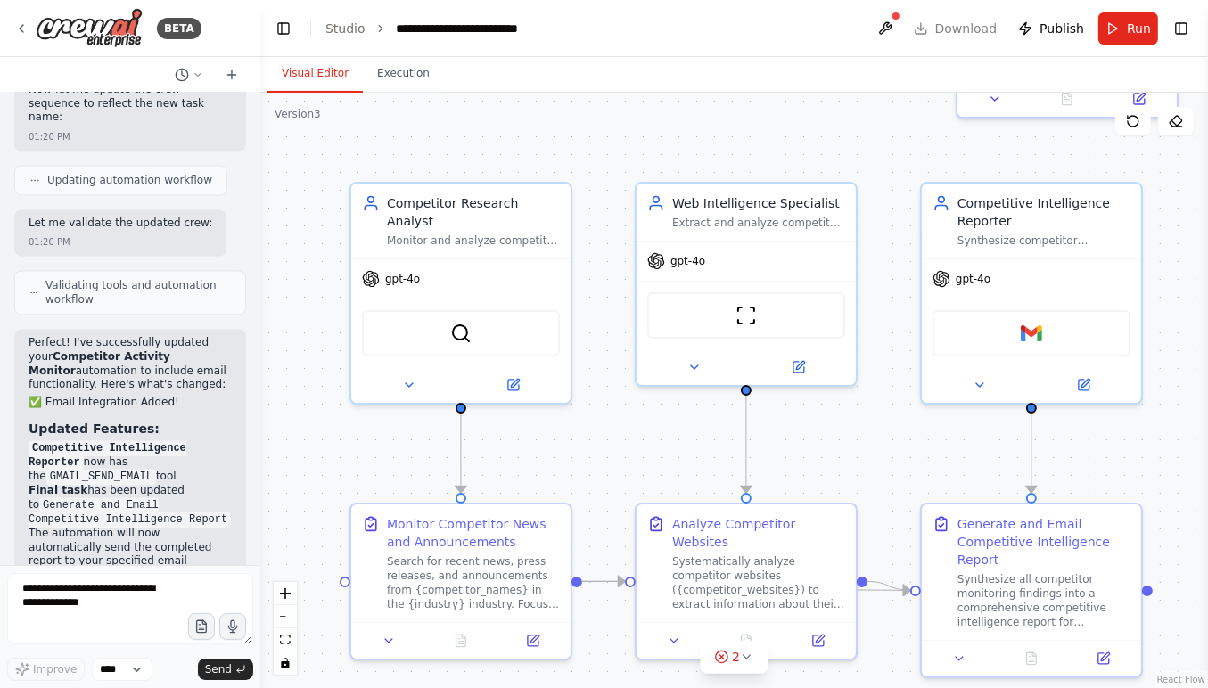
scroll to position [3036, 0]
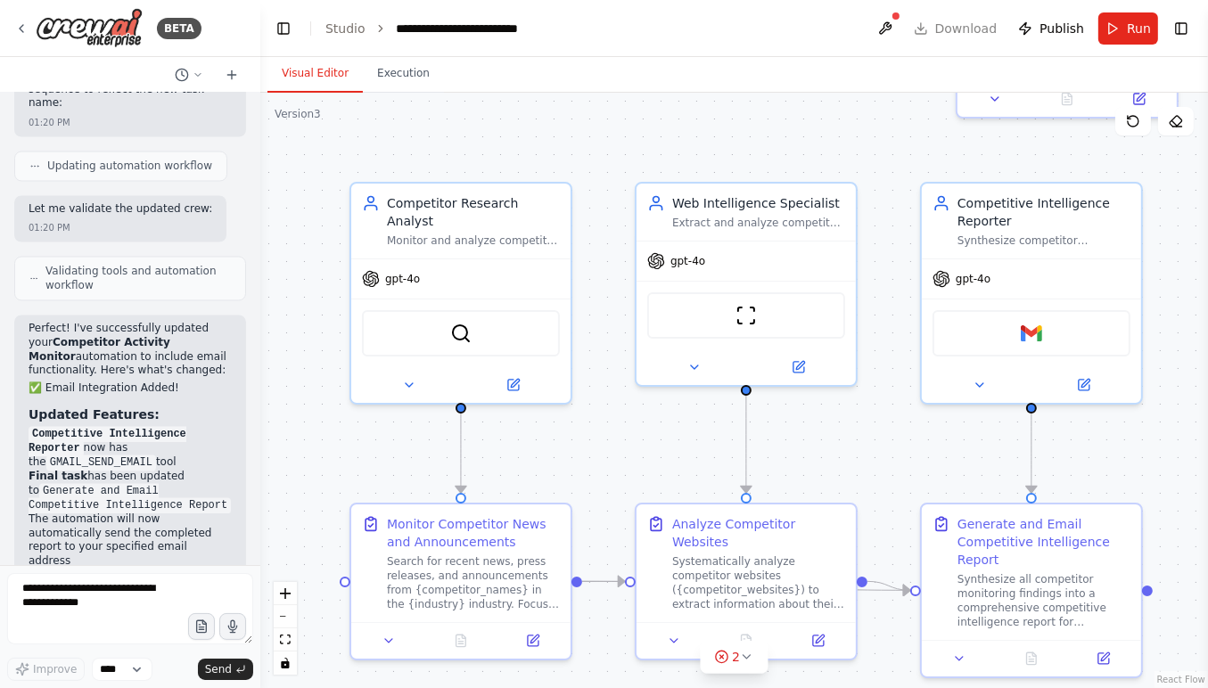
drag, startPoint x: 434, startPoint y: 94, endPoint x: 260, endPoint y: 99, distance: 173.9
click at [260, 99] on div "BETA Monitor competitor activities 01:17 PM ▶ Thought process I'll help you cre…" at bounding box center [604, 344] width 1208 height 688
click at [26, 27] on icon at bounding box center [21, 28] width 14 height 14
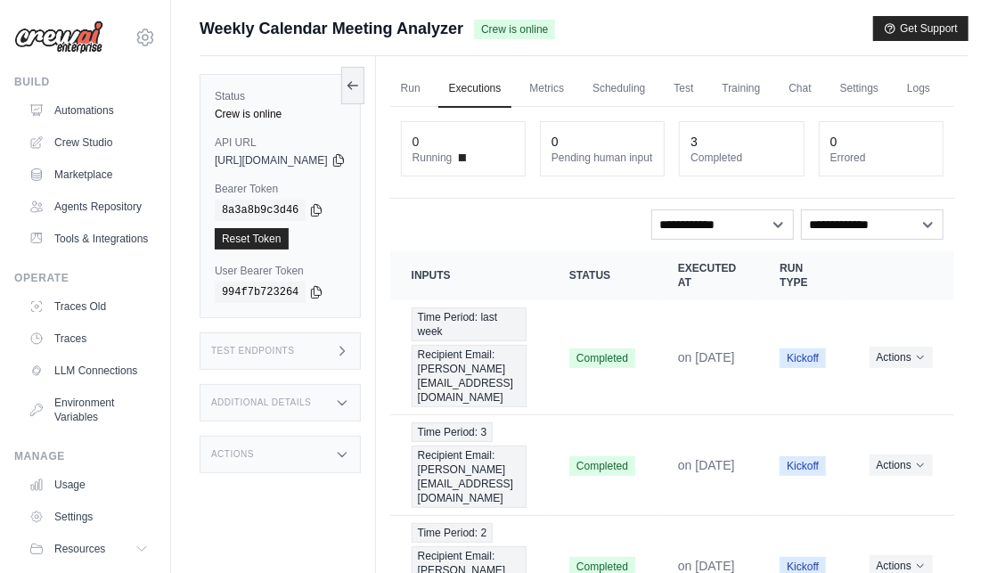
scroll to position [2, 0]
click at [354, 347] on div "Test Endpoints" at bounding box center [280, 350] width 161 height 37
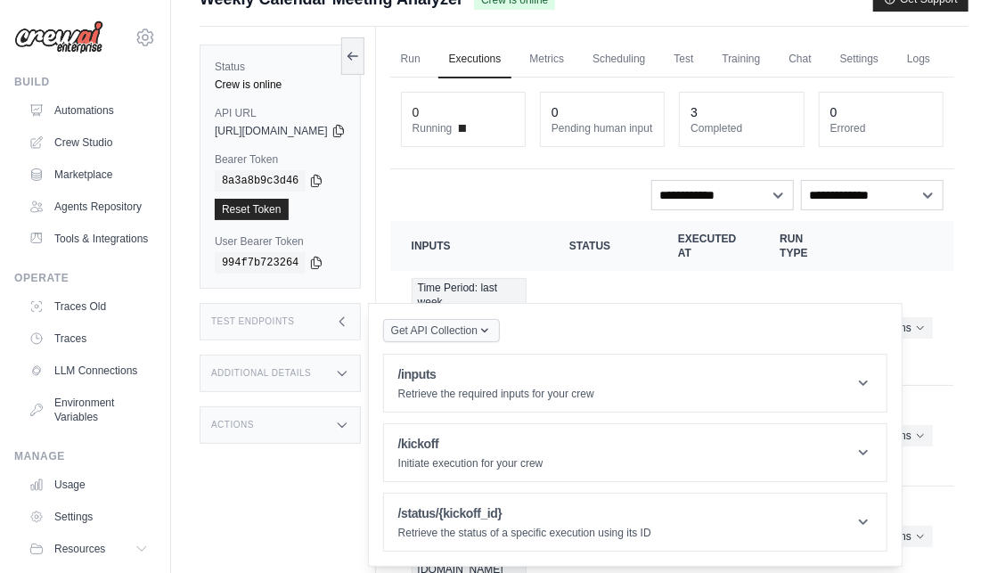
scroll to position [89, 0]
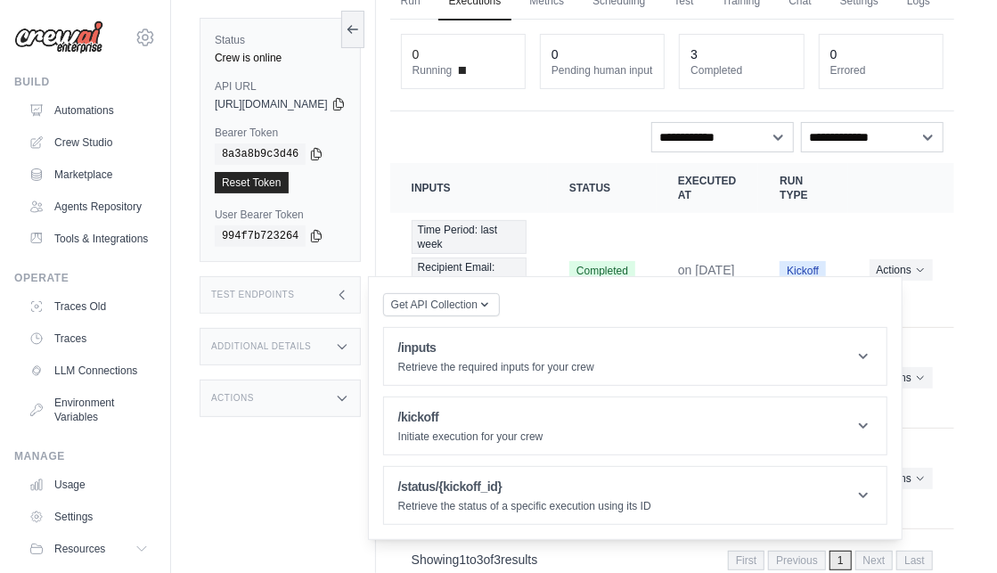
click at [355, 328] on div "Additional Details" at bounding box center [280, 346] width 161 height 37
click at [324, 525] on div "Actions" at bounding box center [280, 543] width 161 height 37
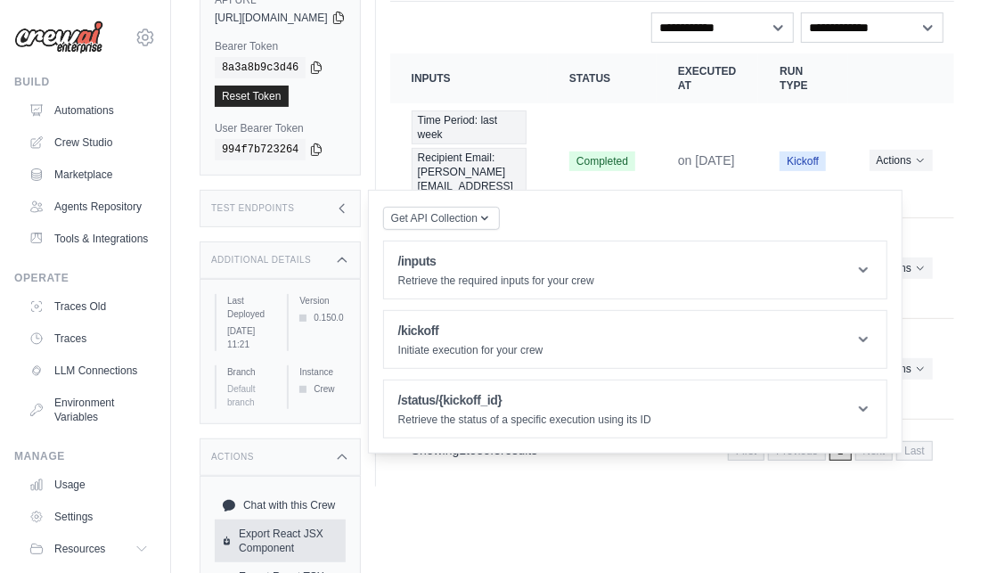
scroll to position [221, 0]
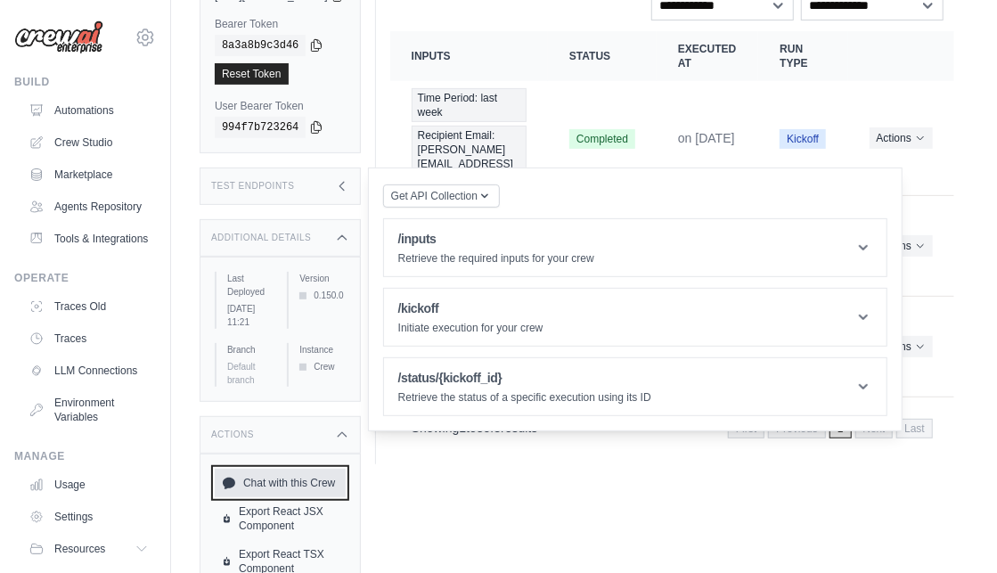
click at [247, 469] on link "Chat with this Crew" at bounding box center [280, 483] width 131 height 29
drag, startPoint x: 504, startPoint y: 467, endPoint x: 414, endPoint y: 467, distance: 89.1
click at [504, 467] on html "[PERSON_NAME][EMAIL_ADDRESS][DOMAIN_NAME] Settings Build Automations" at bounding box center [498, 130] width 997 height 703
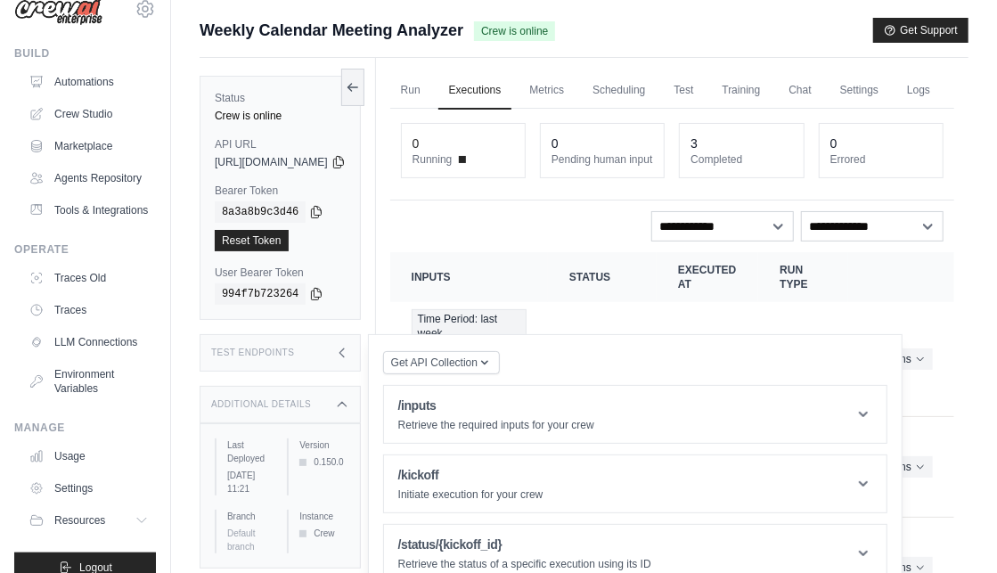
scroll to position [80, 0]
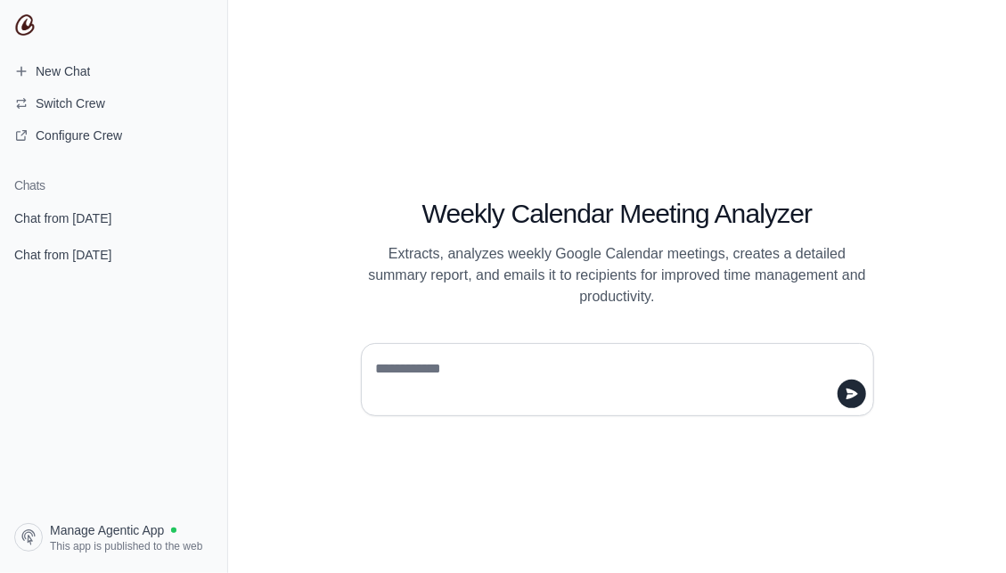
click at [419, 358] on textarea at bounding box center [612, 380] width 479 height 50
click at [420, 392] on textarea at bounding box center [612, 380] width 479 height 50
click at [99, 212] on span "Chat from August 4" at bounding box center [62, 218] width 97 height 18
